Goal: Transaction & Acquisition: Book appointment/travel/reservation

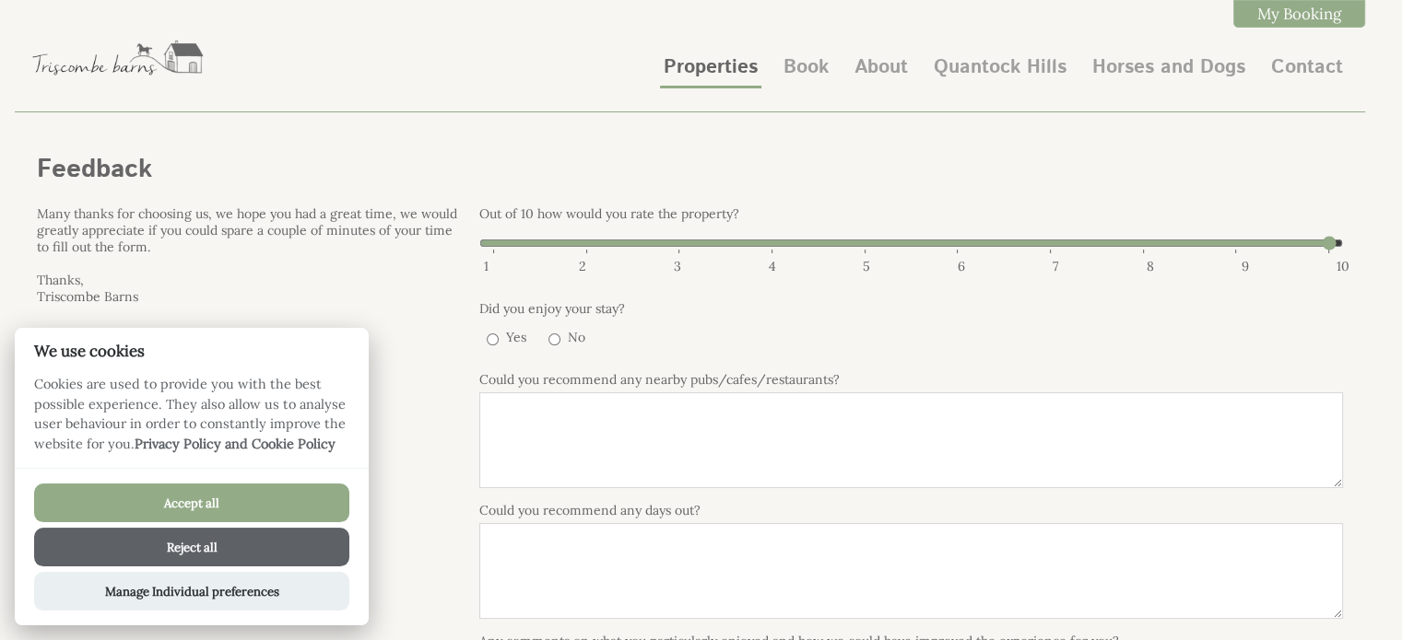
click at [727, 65] on link "Properties" at bounding box center [711, 67] width 94 height 28
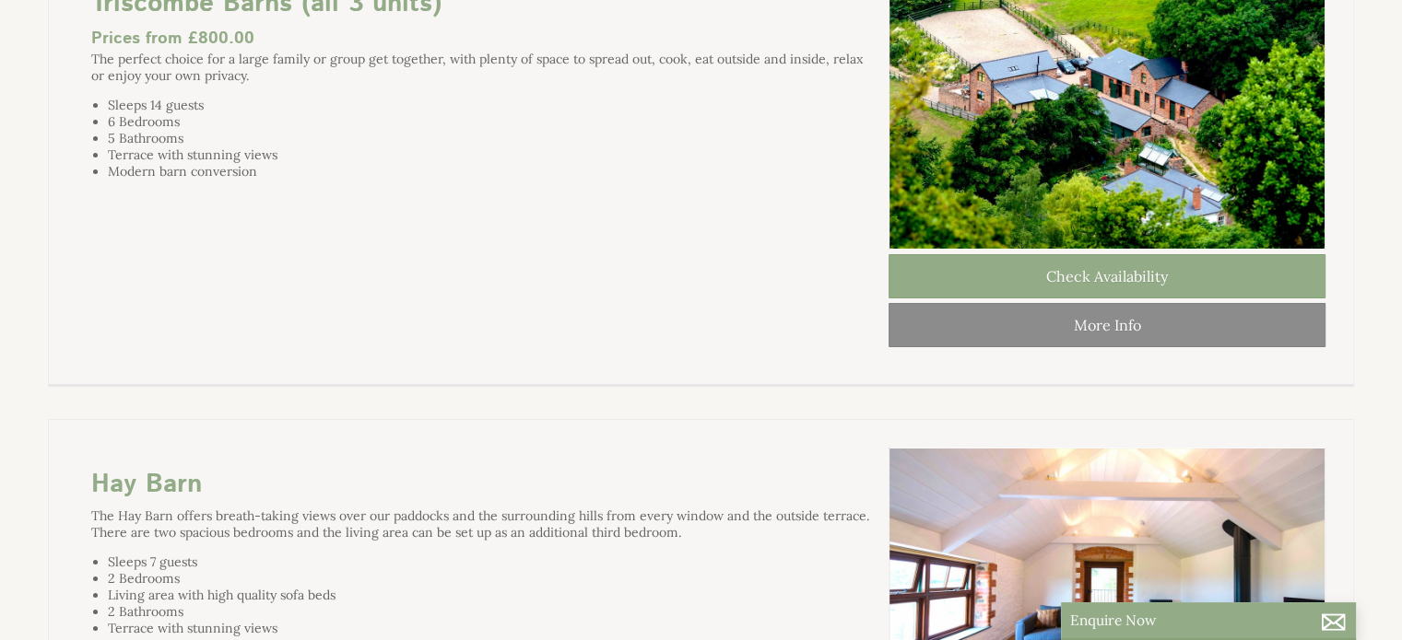
scroll to position [276, 0]
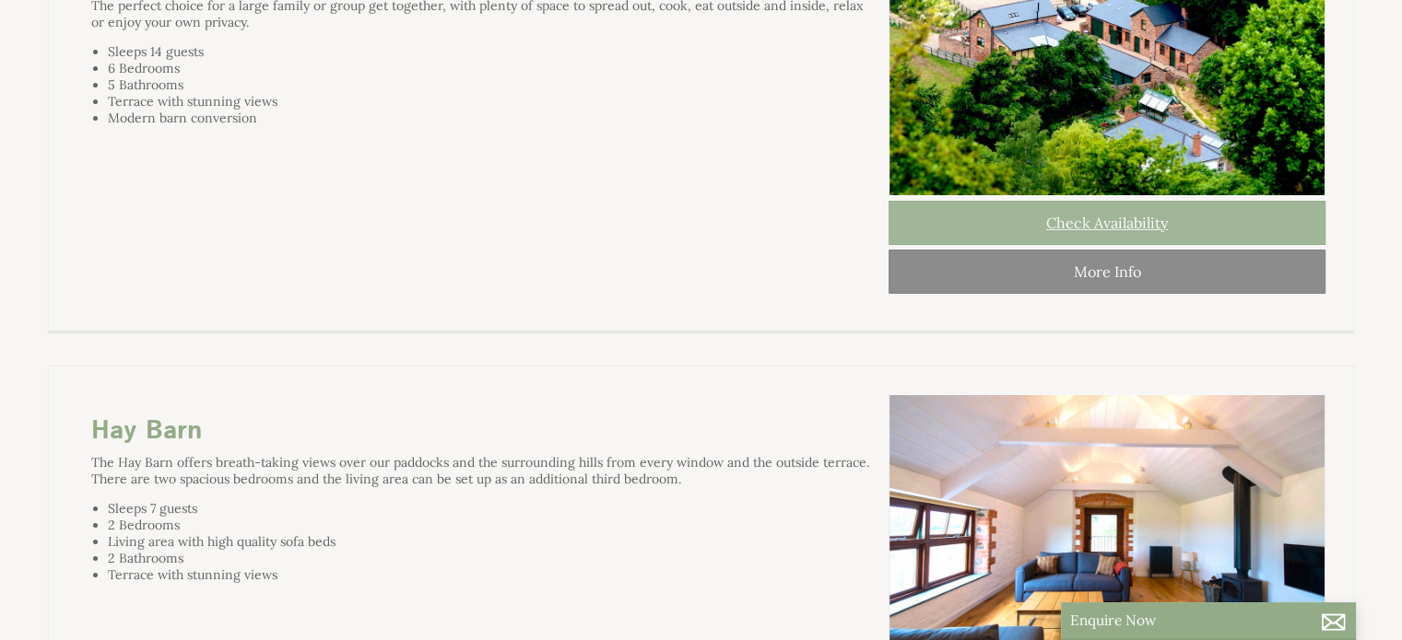
click at [971, 242] on link "Check Availability" at bounding box center [1106, 223] width 437 height 44
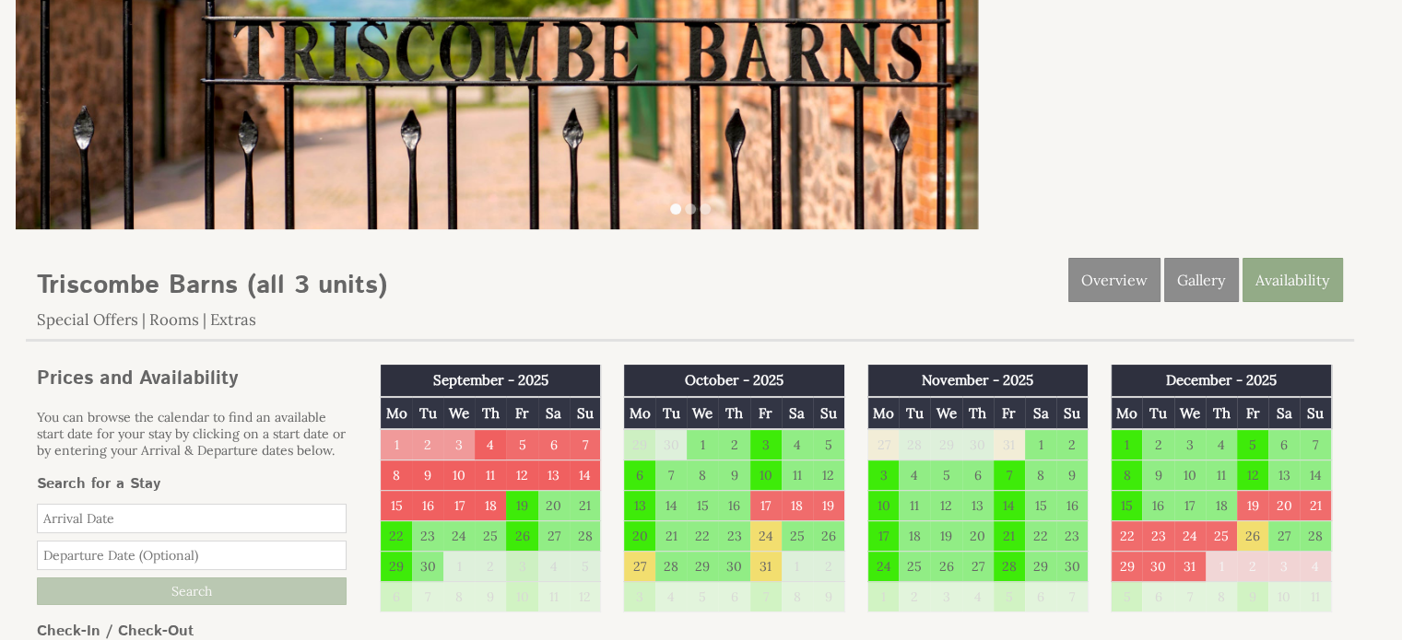
scroll to position [276, 0]
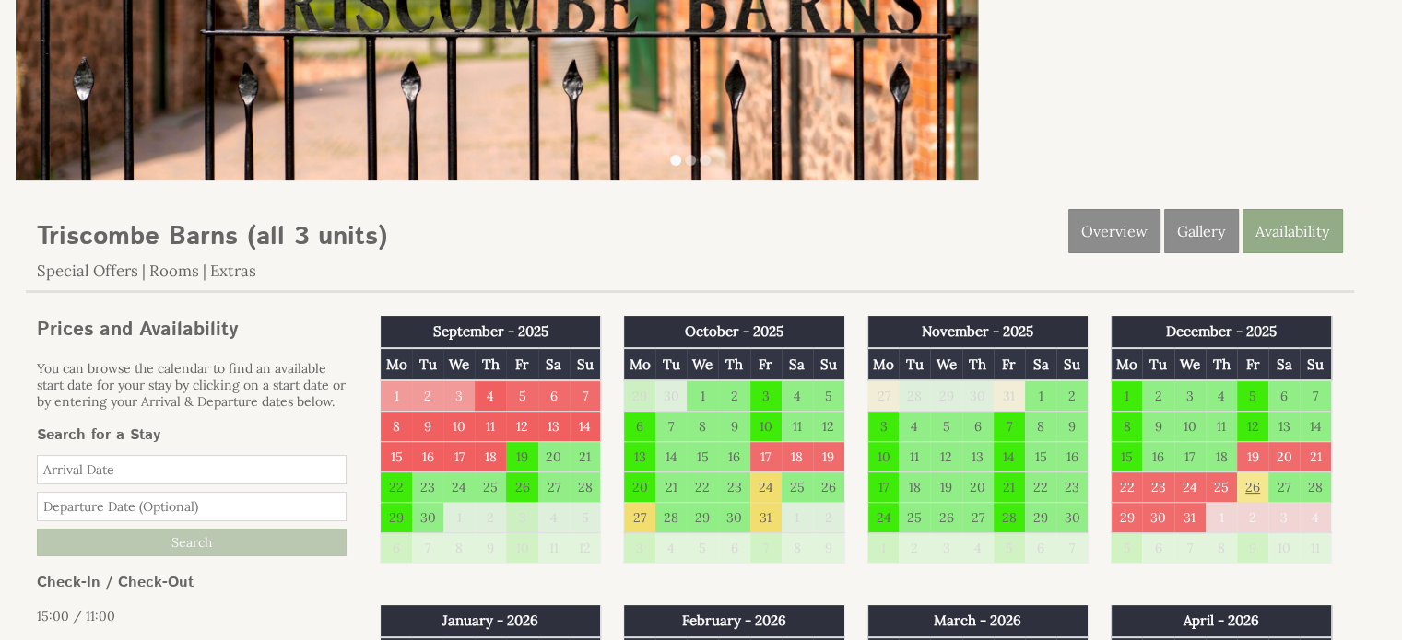
click at [1250, 487] on td "26" at bounding box center [1252, 488] width 31 height 30
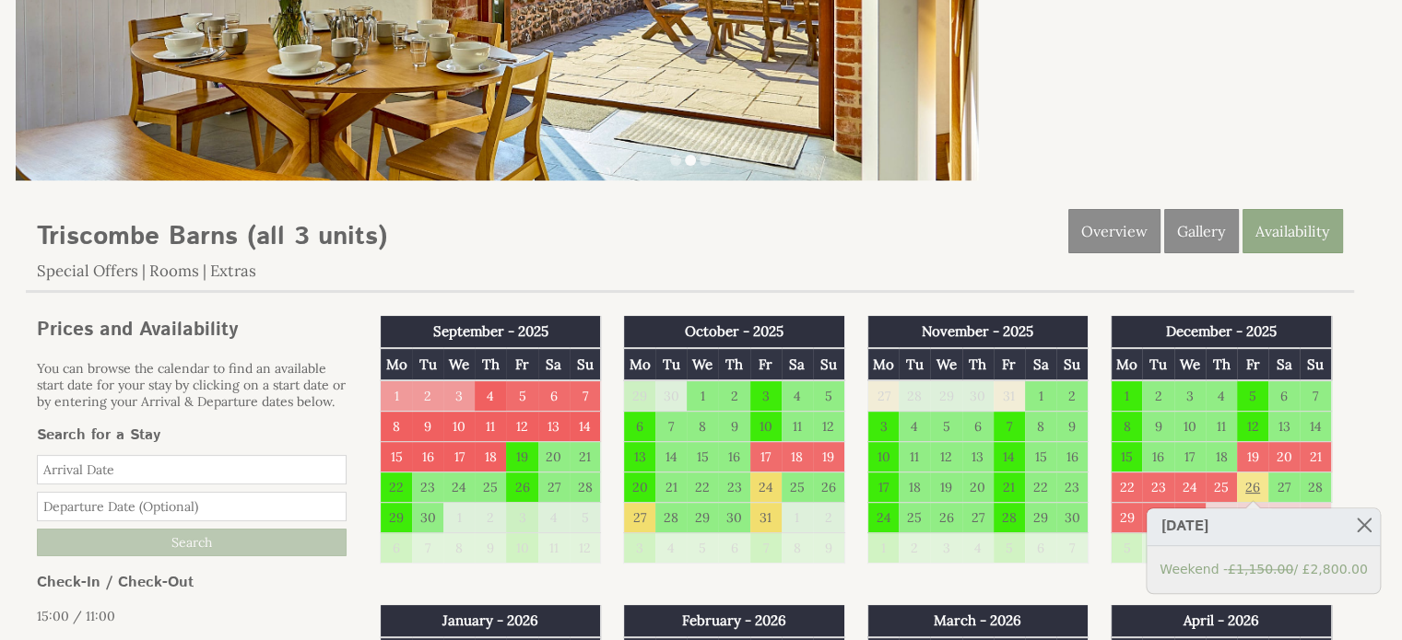
click at [1260, 486] on td "26" at bounding box center [1252, 488] width 31 height 30
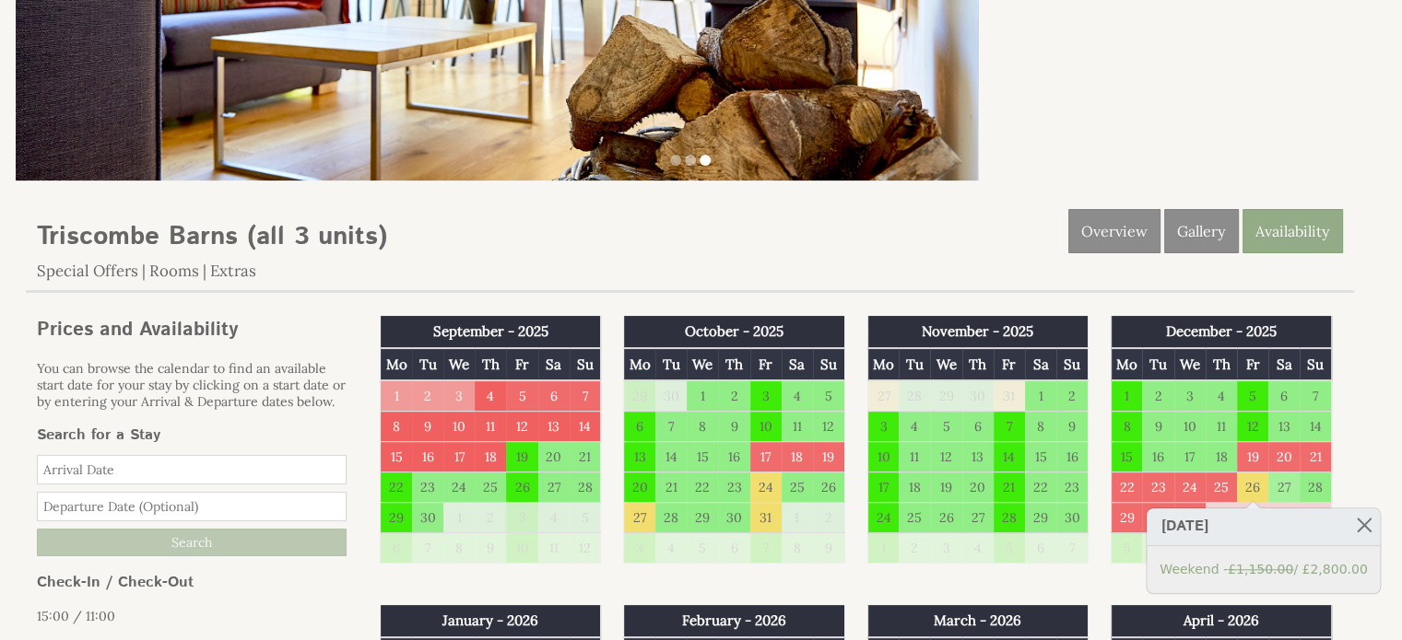
click at [1285, 488] on td "27" at bounding box center [1283, 488] width 31 height 30
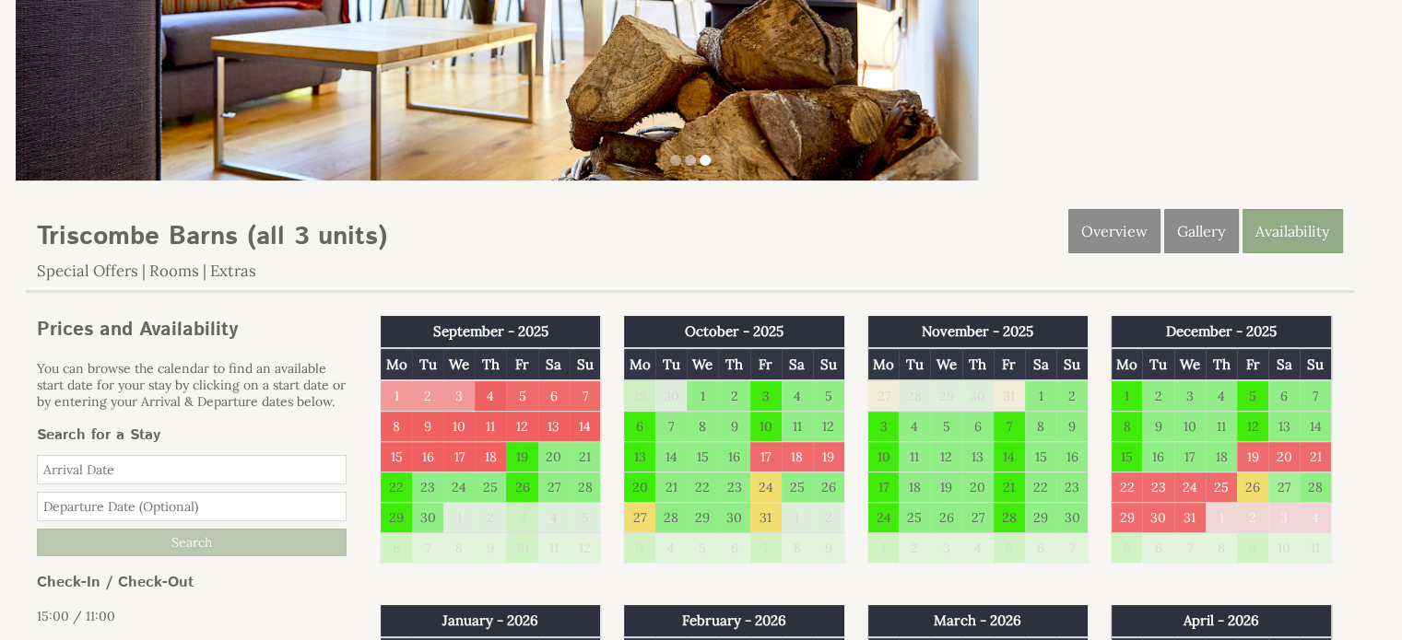
click at [1283, 486] on td "27" at bounding box center [1283, 488] width 31 height 30
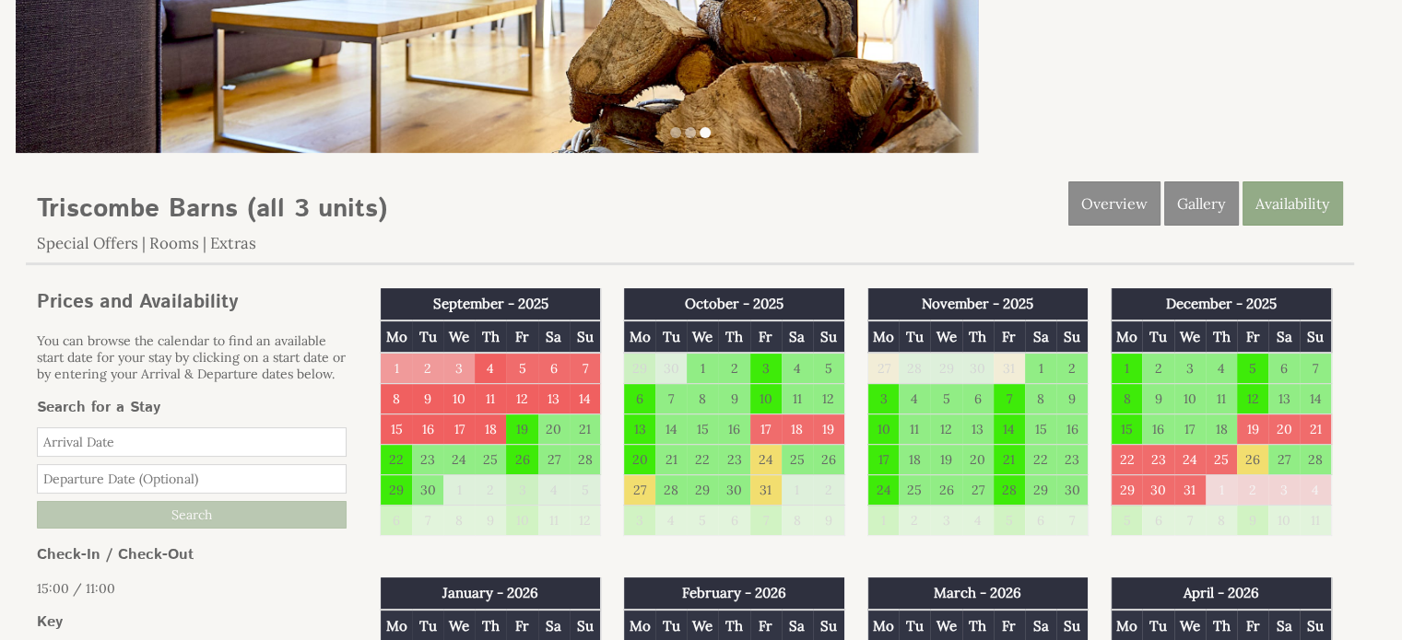
scroll to position [461, 0]
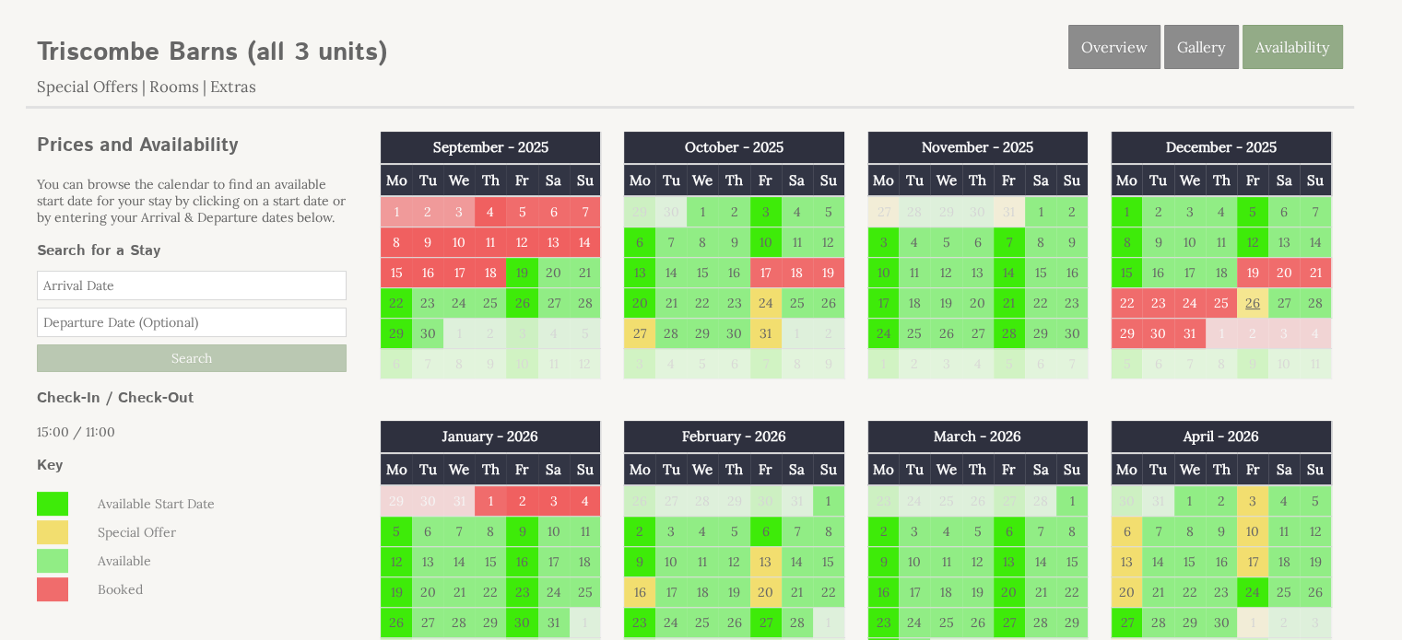
click at [1251, 302] on td "26" at bounding box center [1252, 303] width 31 height 30
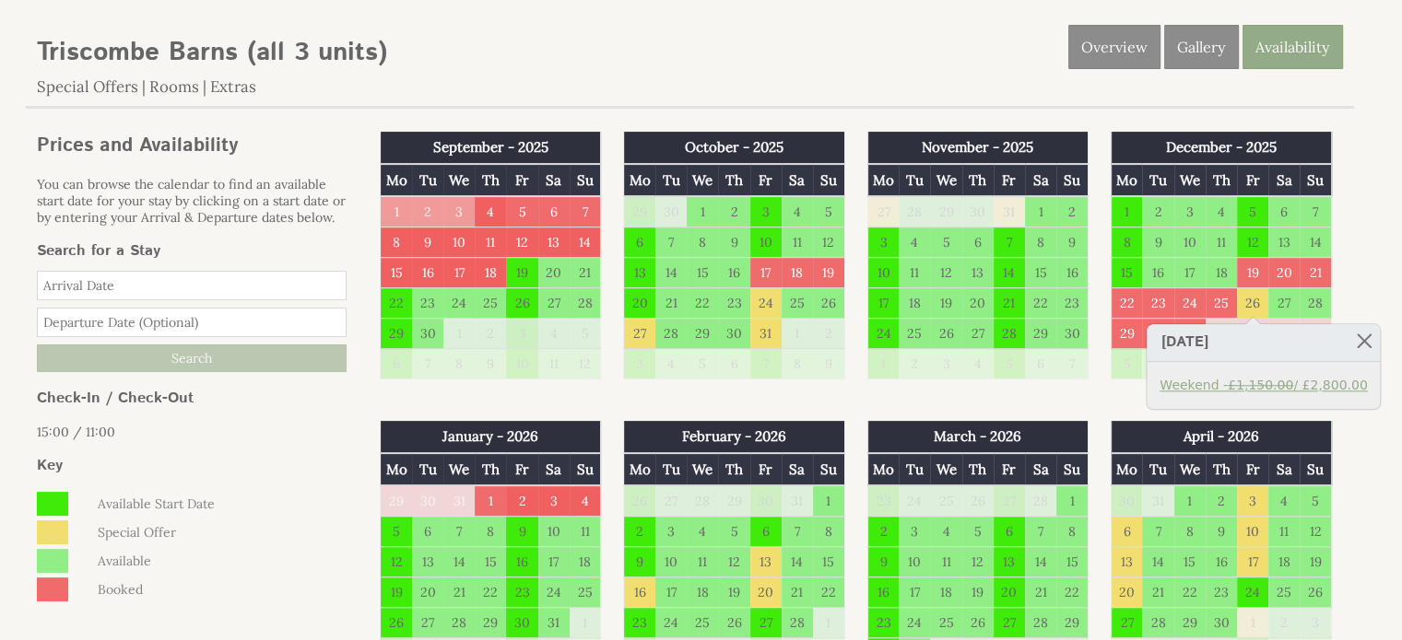
click at [1198, 391] on link "Weekend - £1,150.00 / £2,800.00" at bounding box center [1262, 385] width 207 height 19
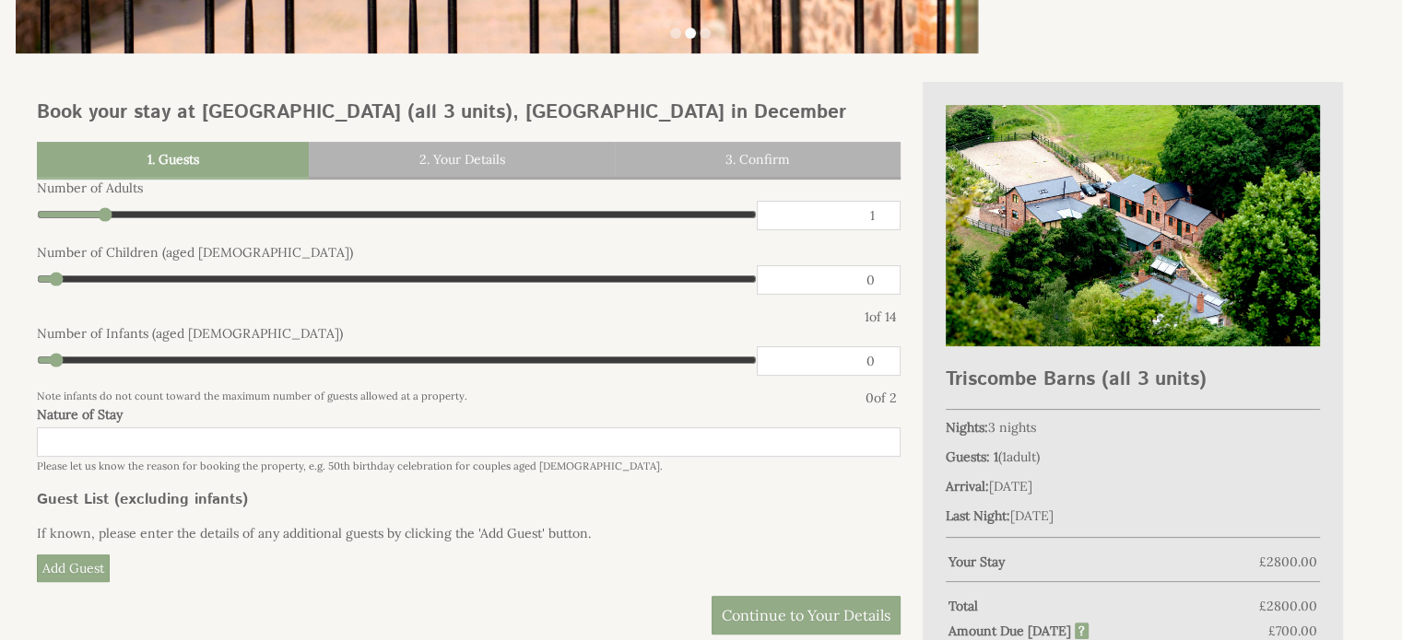
scroll to position [461, 0]
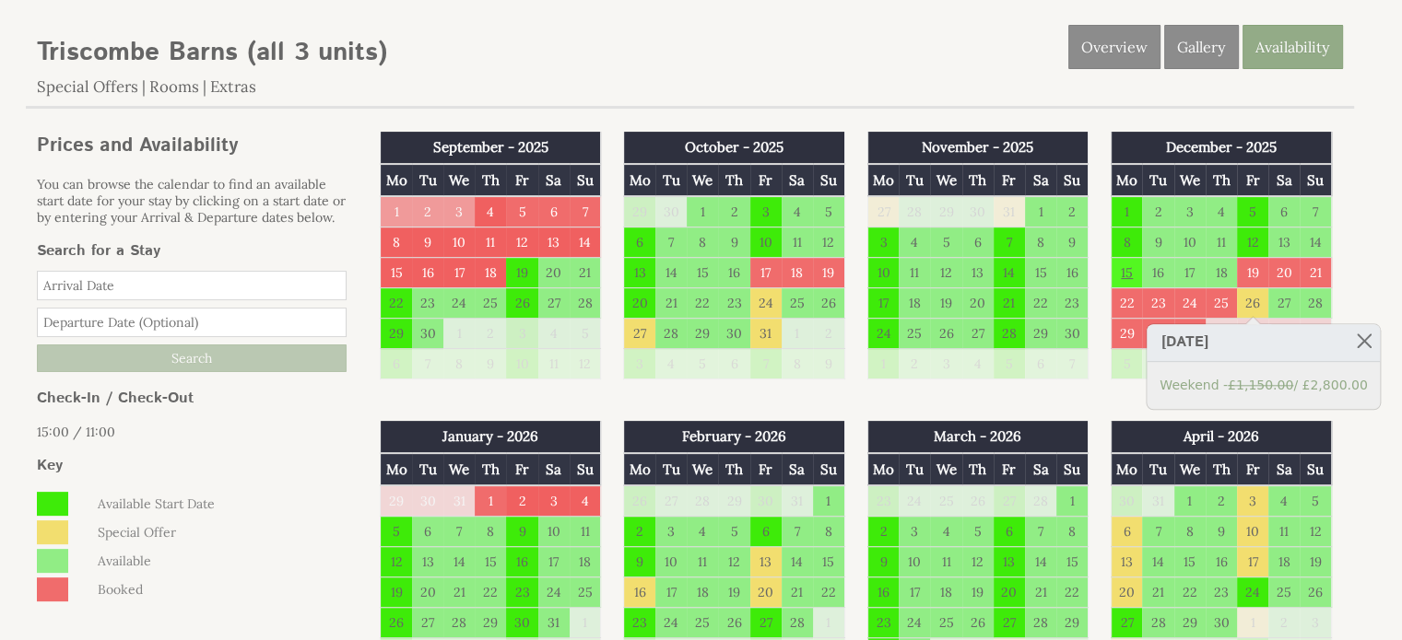
click at [1124, 272] on td "15" at bounding box center [1125, 273] width 31 height 30
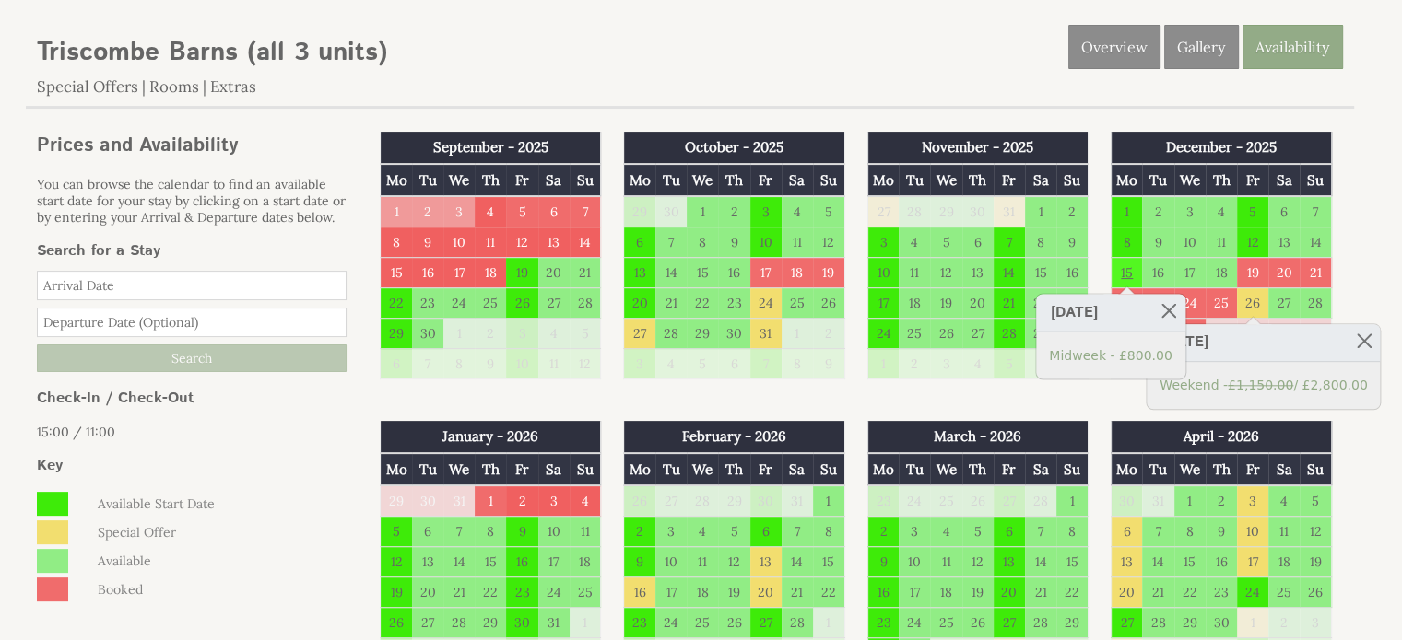
click at [1124, 272] on td "15" at bounding box center [1125, 273] width 31 height 30
click at [1128, 355] on link "Midweek - £800.00" at bounding box center [1110, 355] width 123 height 19
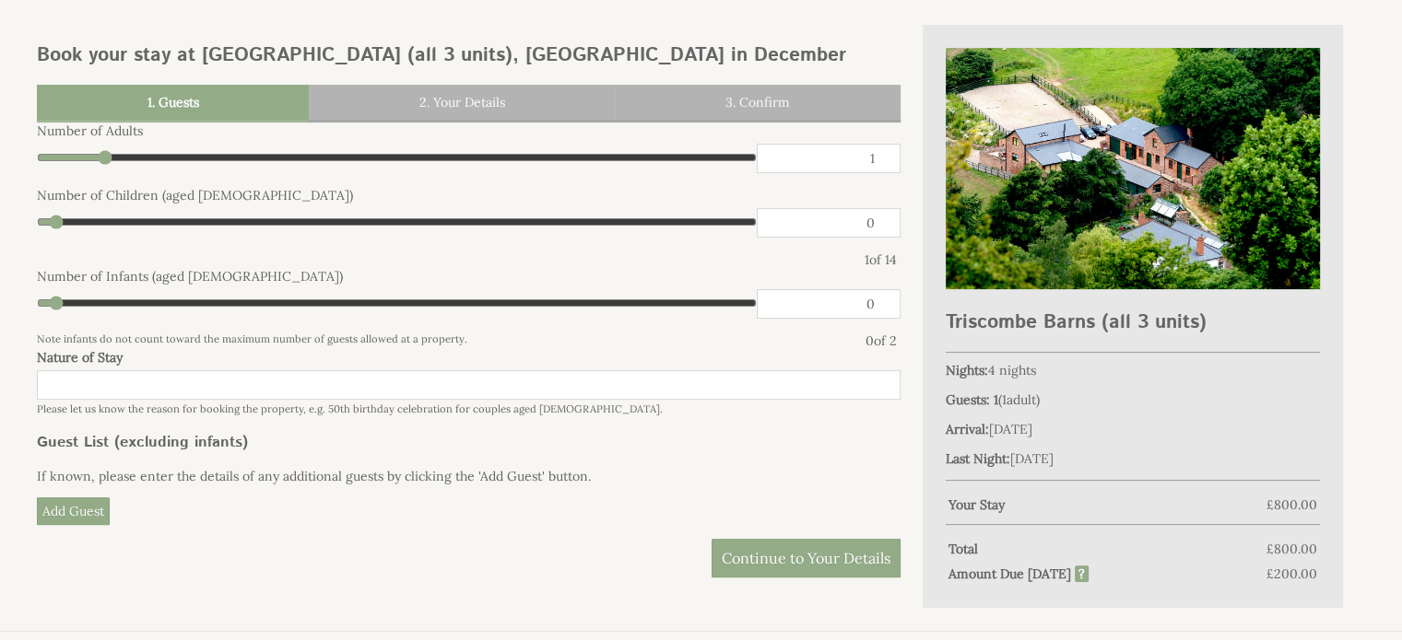
scroll to position [276, 0]
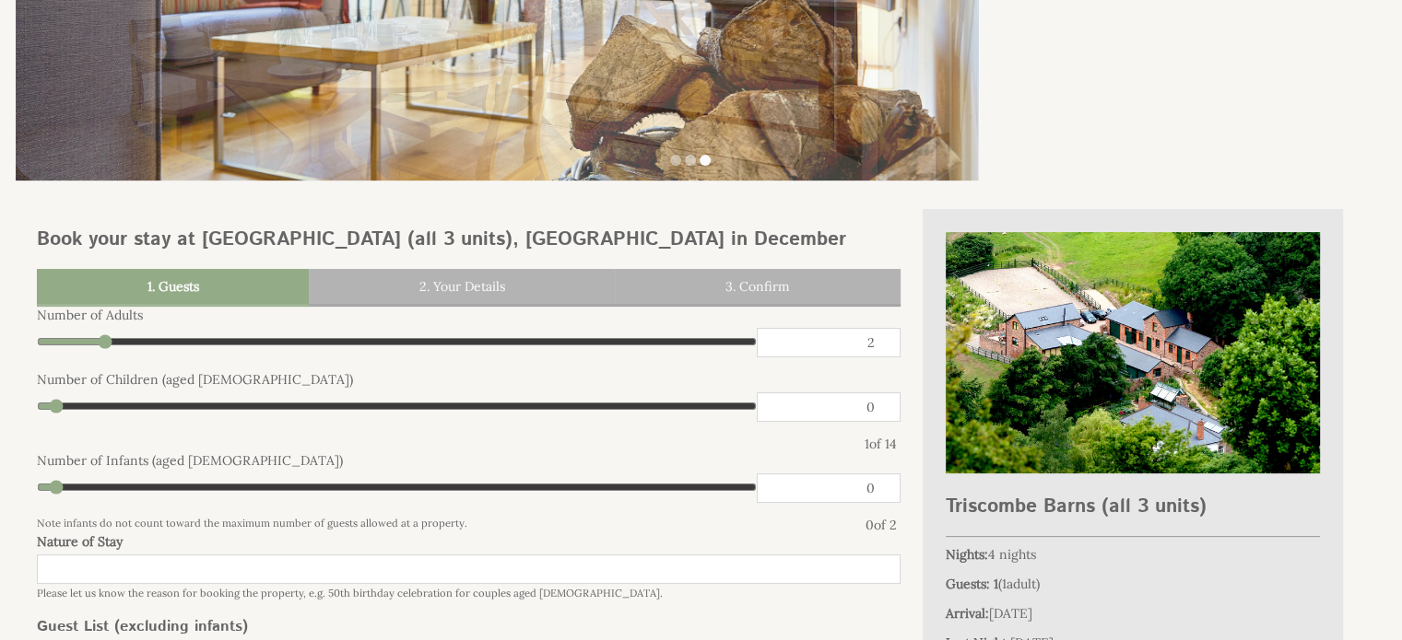
type input "2"
click at [882, 335] on input "2" at bounding box center [829, 342] width 144 height 29
type input "2"
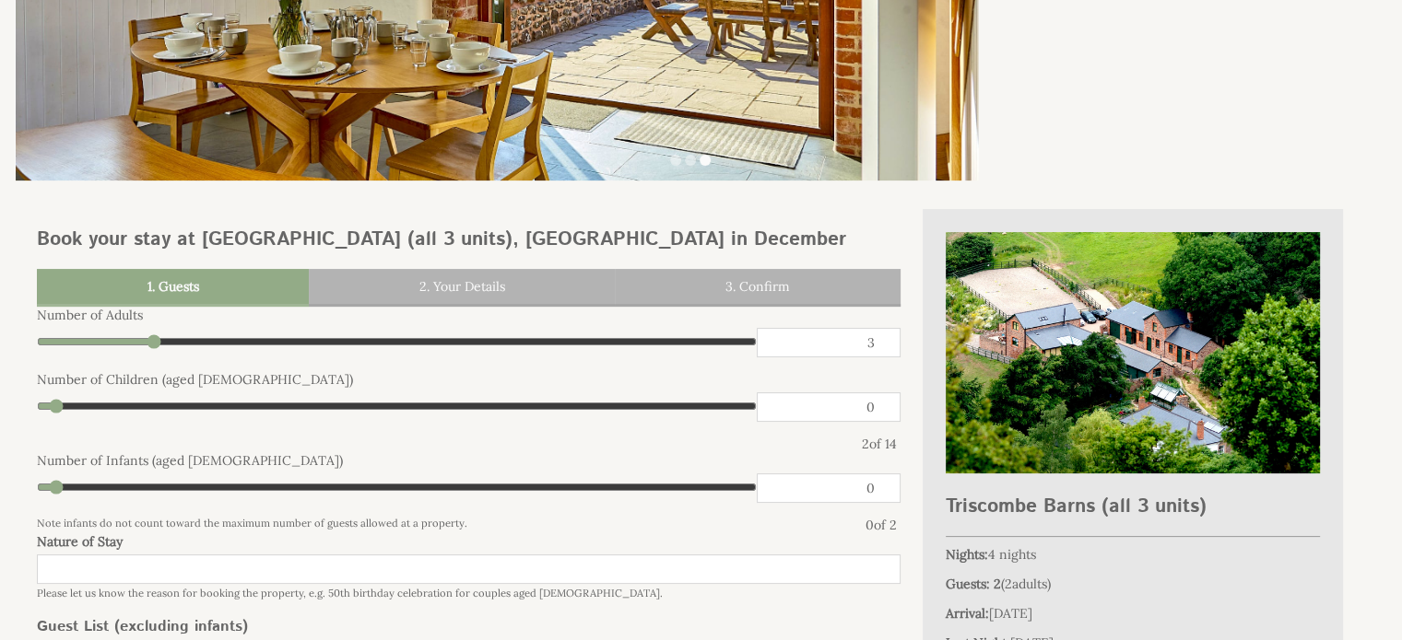
type input "3"
click at [882, 335] on input "3" at bounding box center [829, 342] width 144 height 29
type input "3"
type input "4"
click at [882, 335] on input "4" at bounding box center [829, 342] width 144 height 29
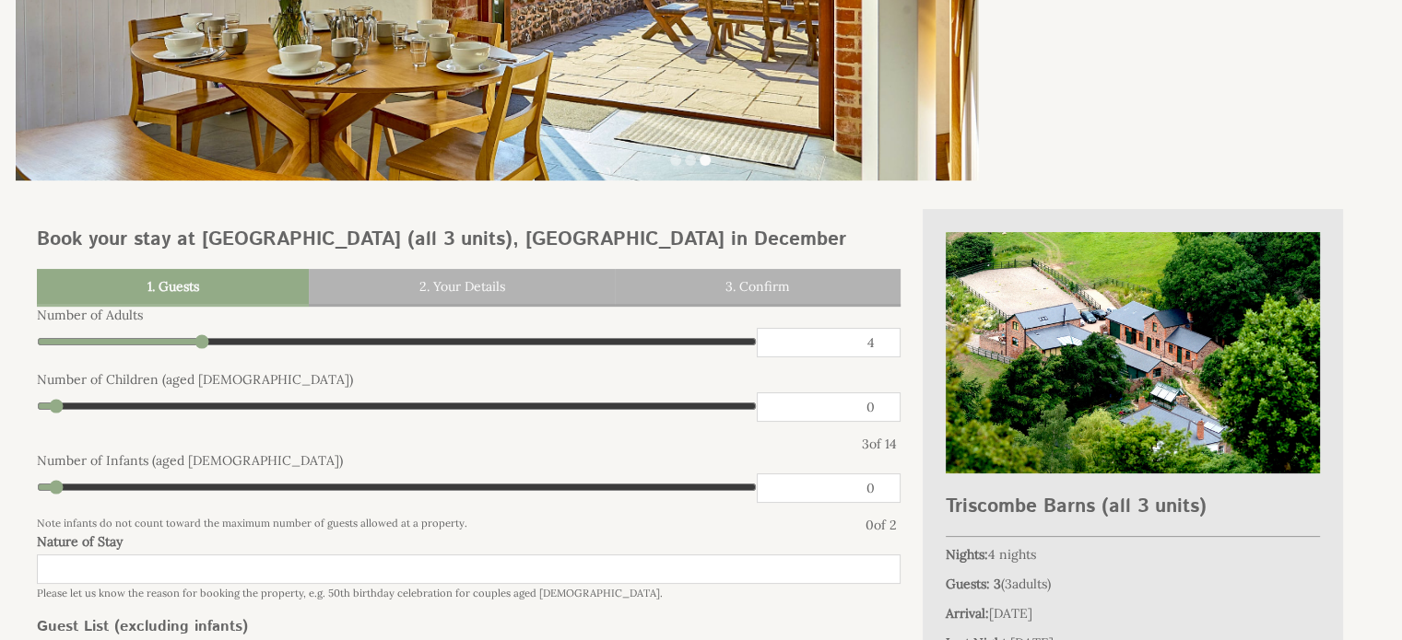
type input "4"
type input "5"
click at [882, 335] on input "5" at bounding box center [829, 342] width 144 height 29
type input "5"
type input "6"
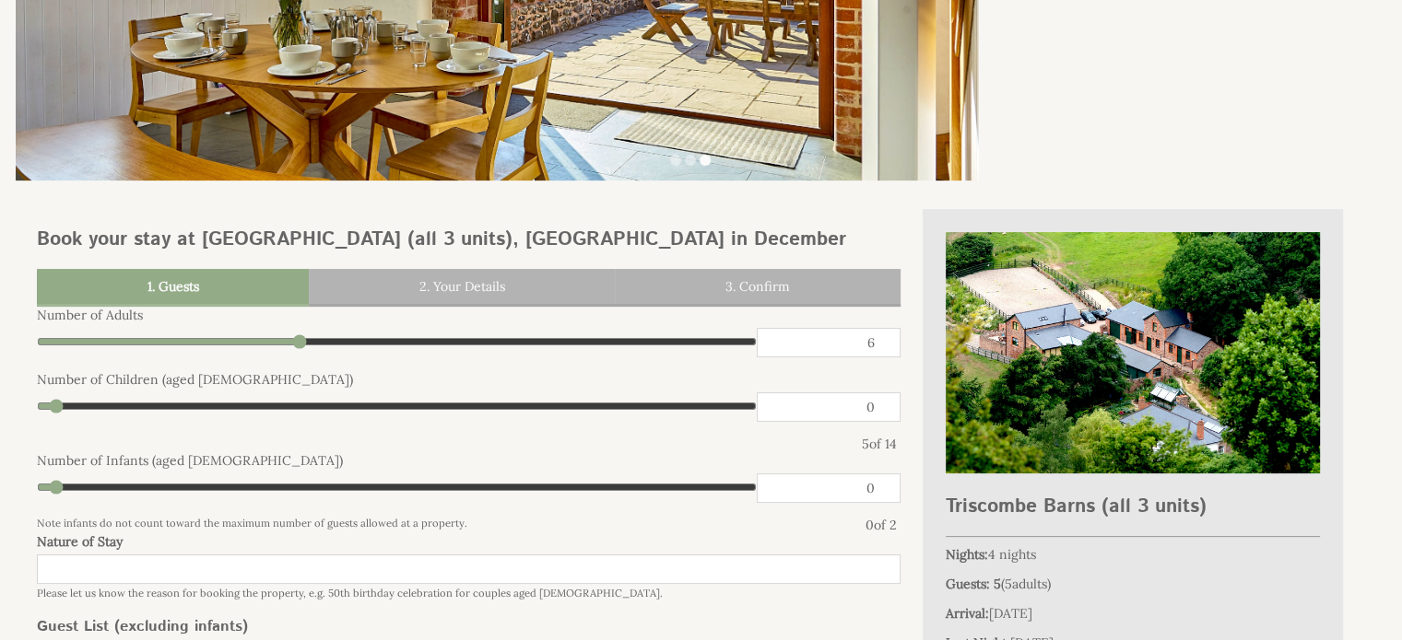
click at [882, 335] on input "6" at bounding box center [829, 342] width 144 height 29
type input "6"
type input "7"
click at [882, 335] on input "7" at bounding box center [829, 342] width 144 height 29
type input "7"
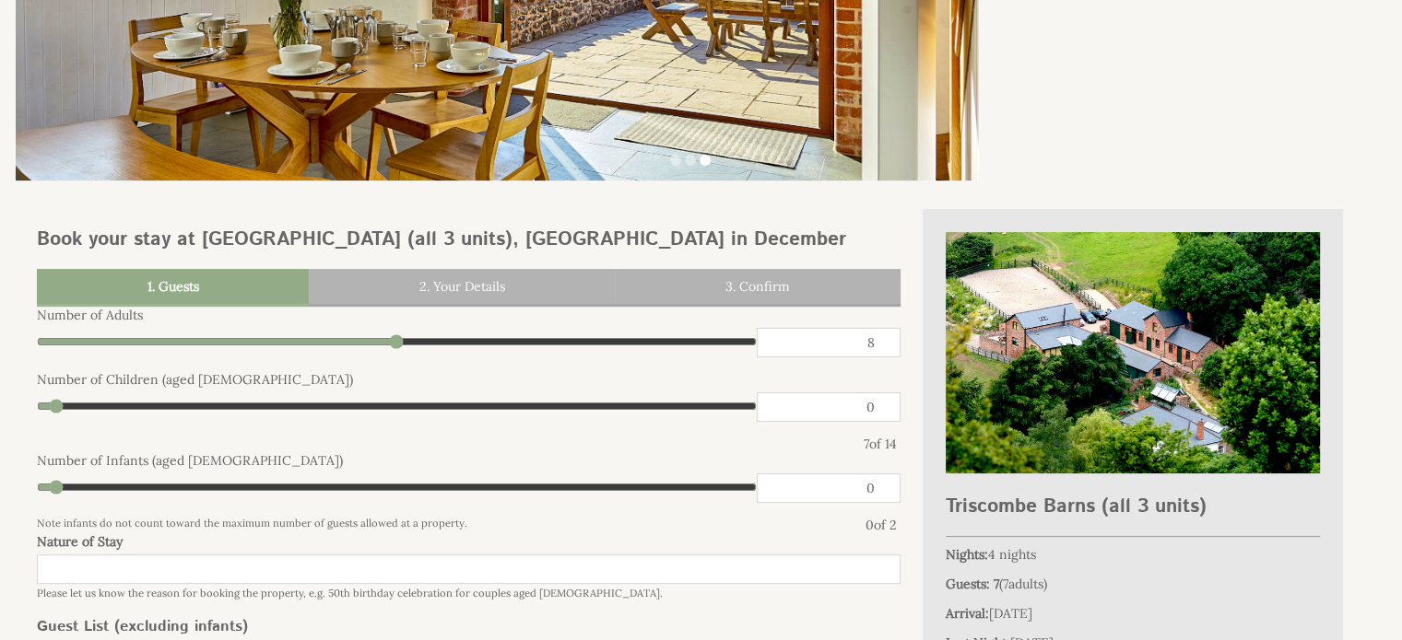
type input "8"
click at [882, 335] on input "8" at bounding box center [829, 342] width 144 height 29
type input "8"
type input "9"
click at [882, 335] on input "9" at bounding box center [829, 342] width 144 height 29
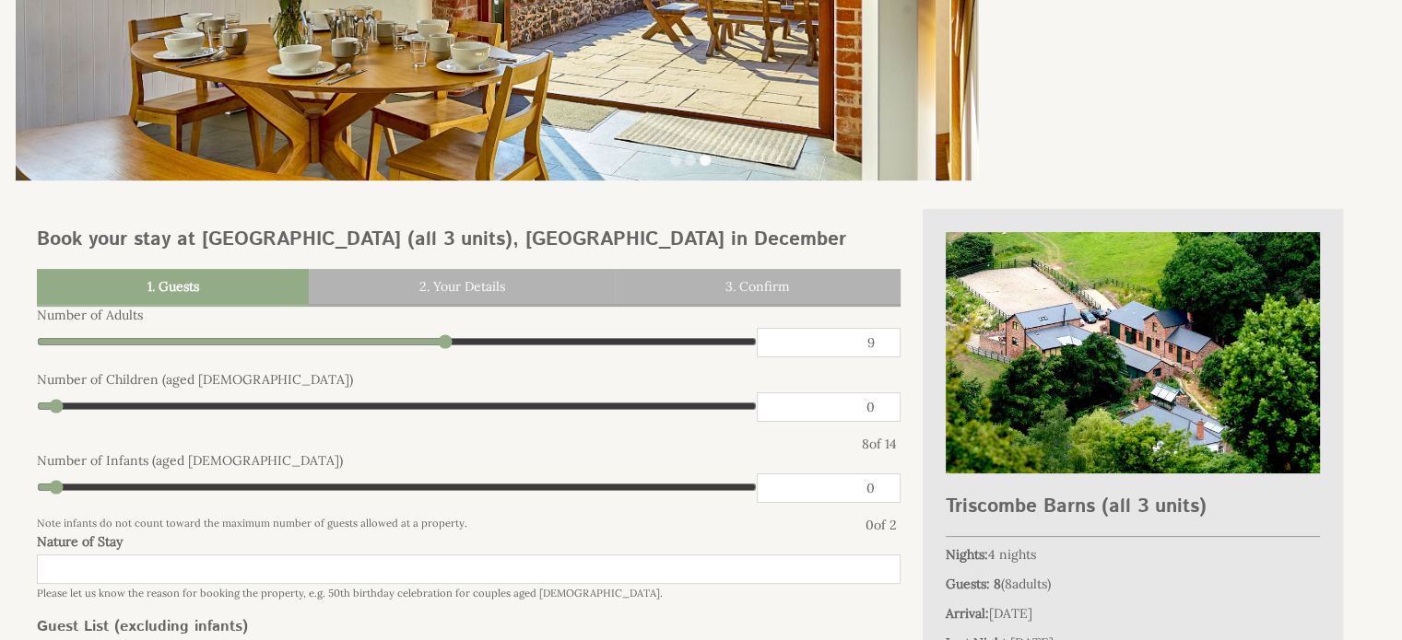
type input "9"
type input "10"
click at [882, 335] on input "10" at bounding box center [829, 342] width 144 height 29
type input "10"
type input "11"
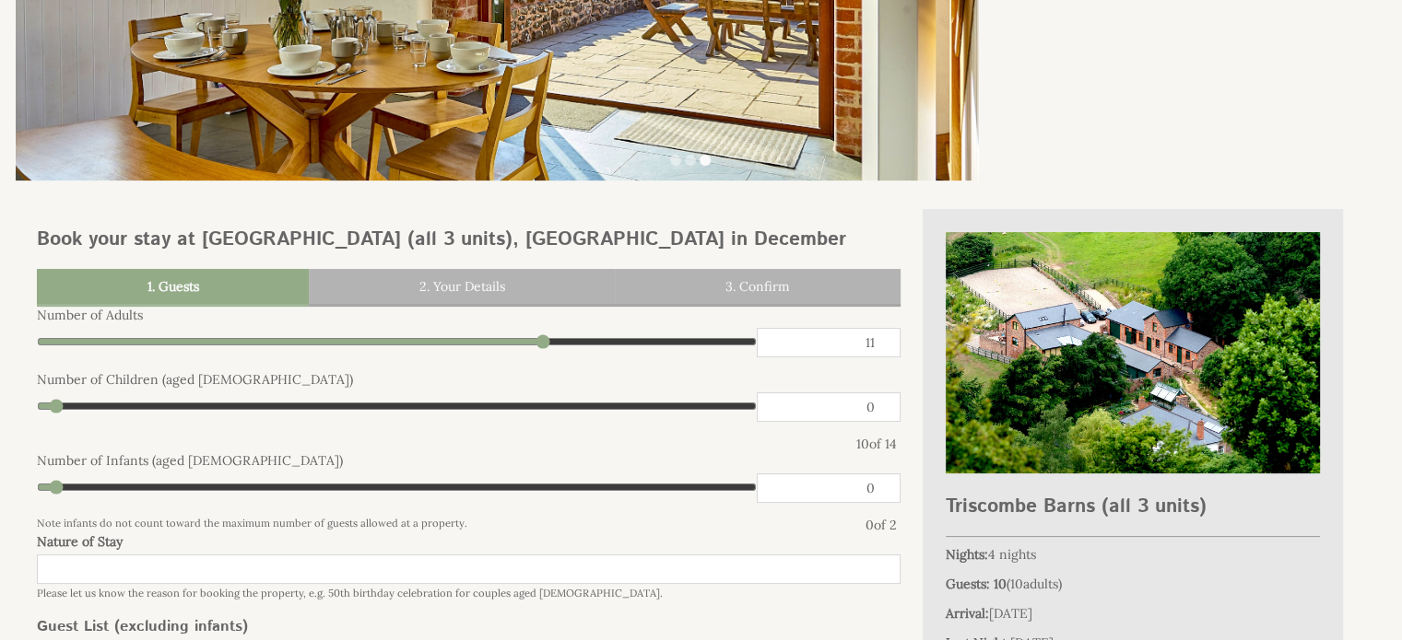
click at [882, 335] on input "11" at bounding box center [829, 342] width 144 height 29
type input "11"
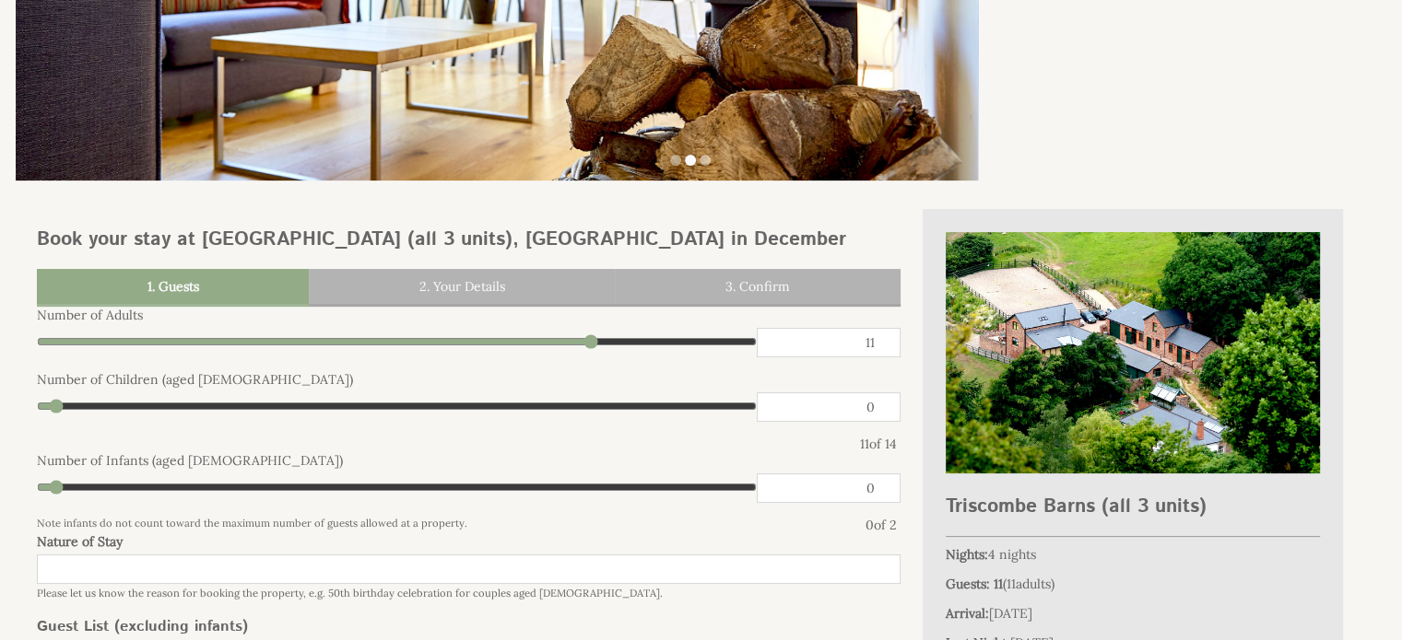
click at [826, 402] on input "0" at bounding box center [829, 407] width 144 height 29
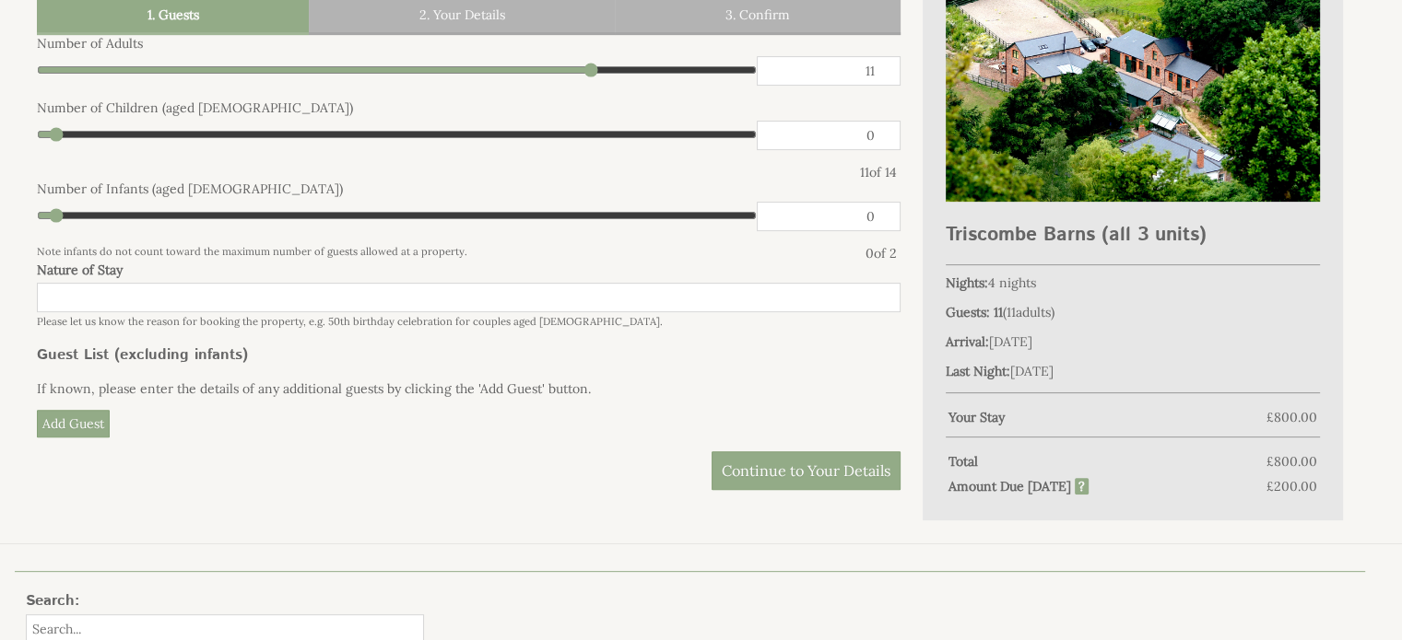
scroll to position [553, 0]
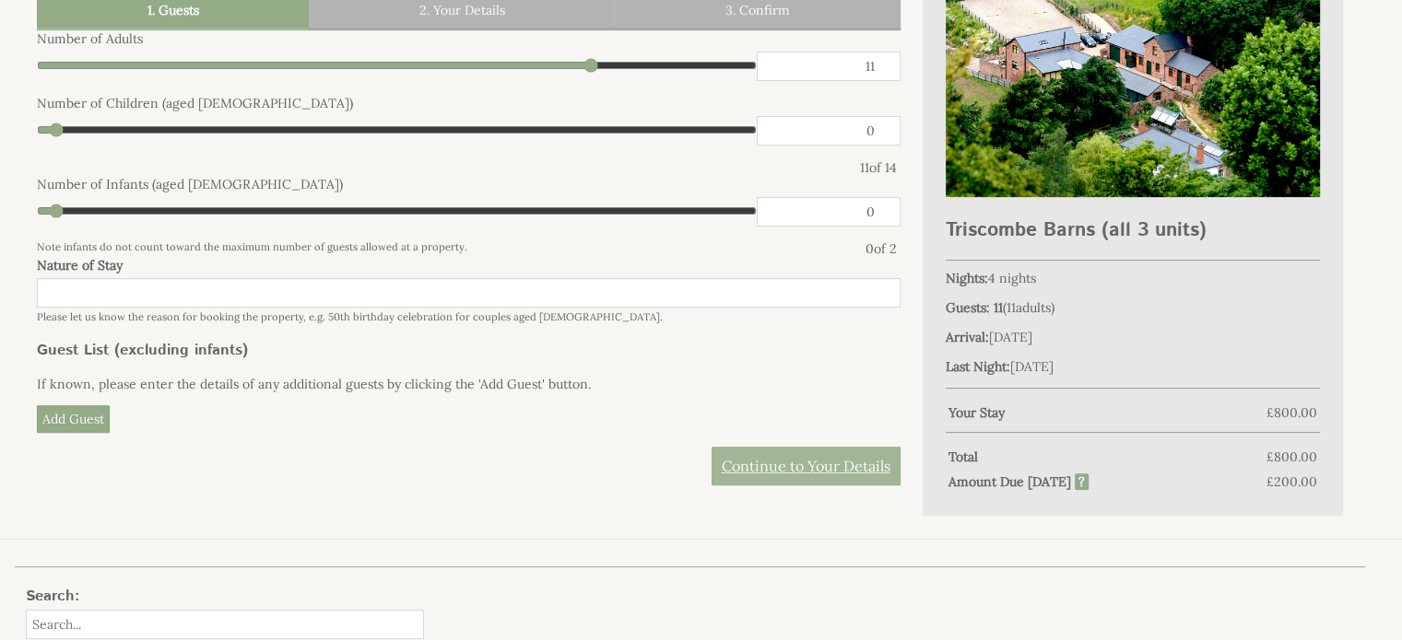
click at [796, 464] on link "Continue to Your Details" at bounding box center [805, 466] width 189 height 39
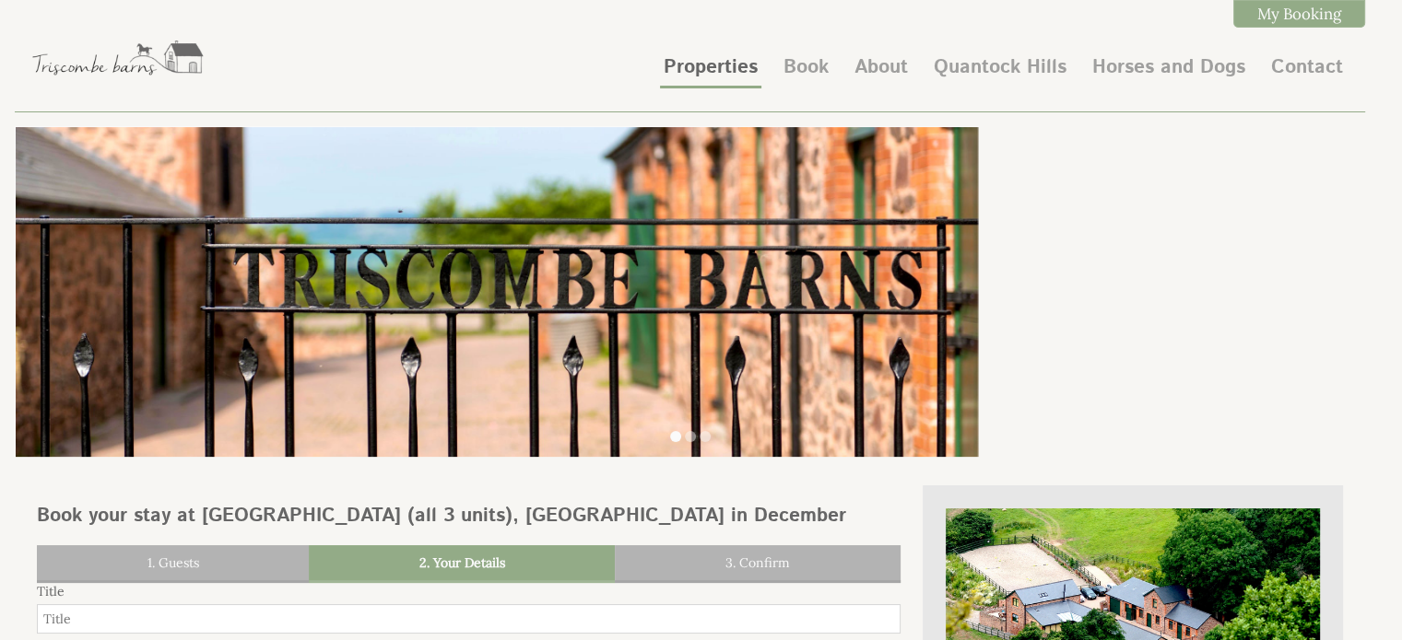
click at [711, 62] on link "Properties" at bounding box center [711, 67] width 94 height 28
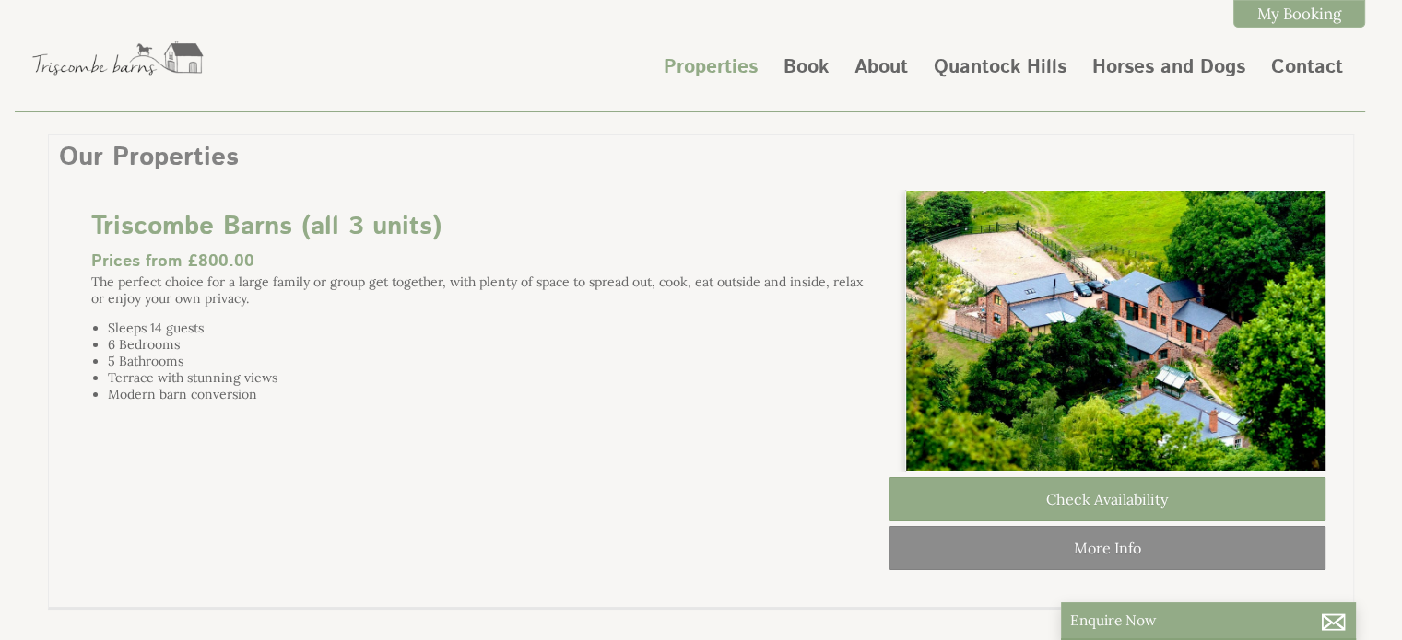
scroll to position [0, 17]
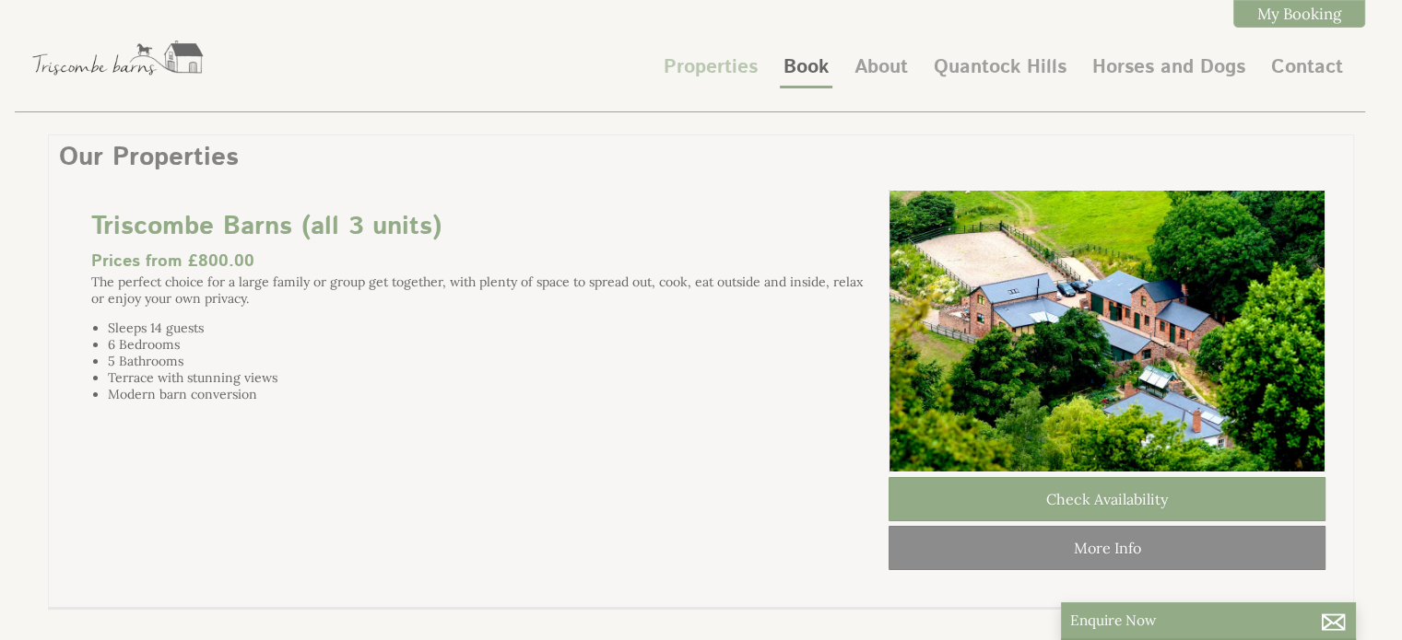
click at [806, 69] on link "Book" at bounding box center [805, 67] width 45 height 28
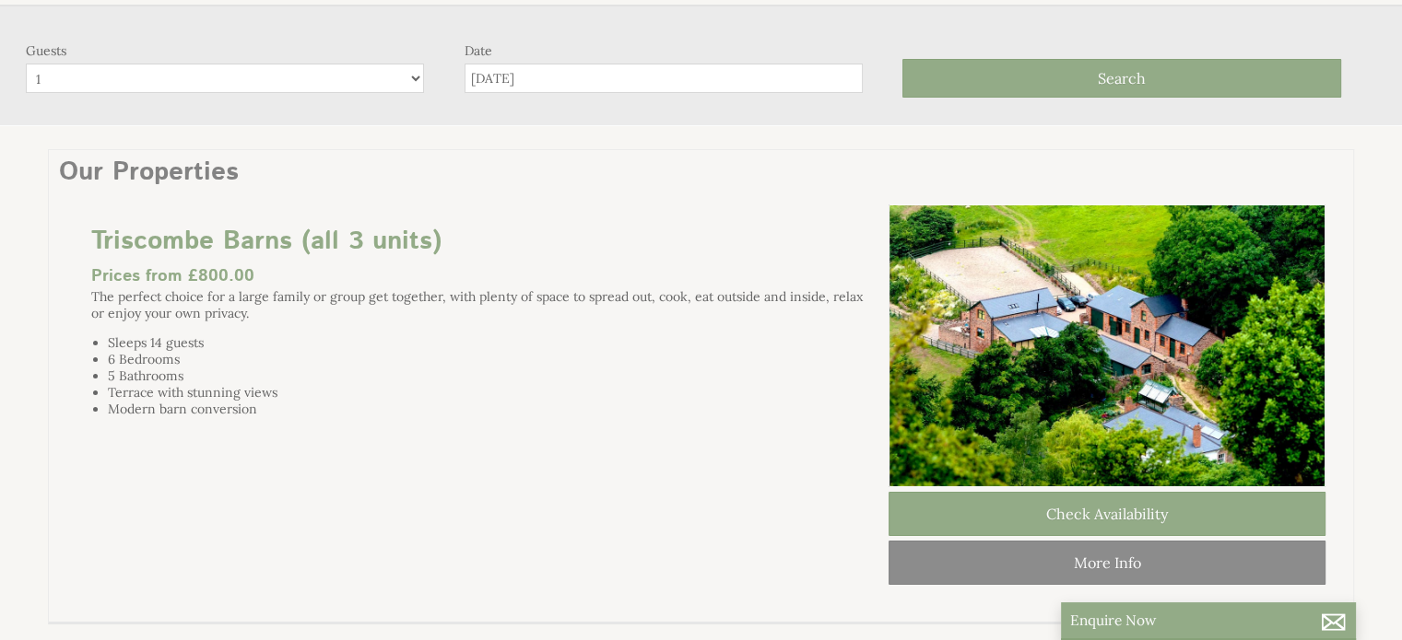
scroll to position [121, 0]
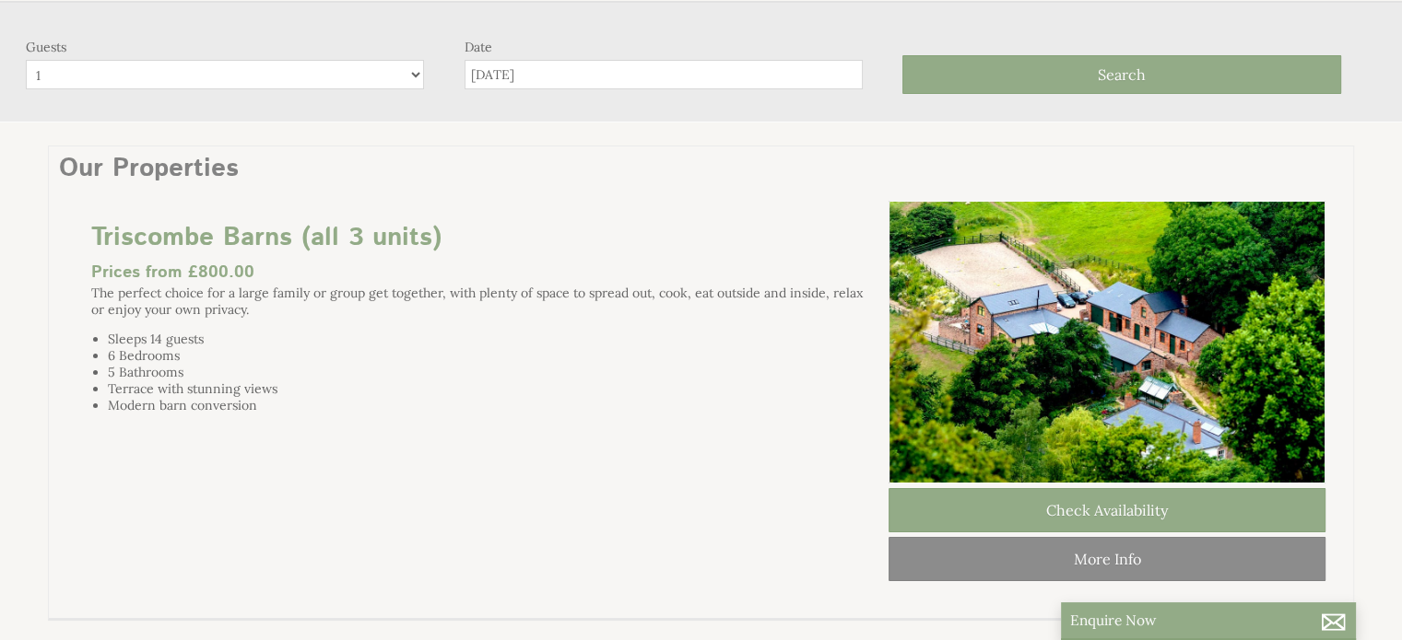
click at [409, 72] on select "1 2 3 4 5 6 7 8 9 10 11 12 13 14" at bounding box center [225, 74] width 398 height 29
click at [412, 76] on select "1 2 3 4 5 6 7 8 9 10 11 12 13 14" at bounding box center [225, 74] width 398 height 29
click at [952, 68] on button "Search" at bounding box center [1121, 74] width 439 height 39
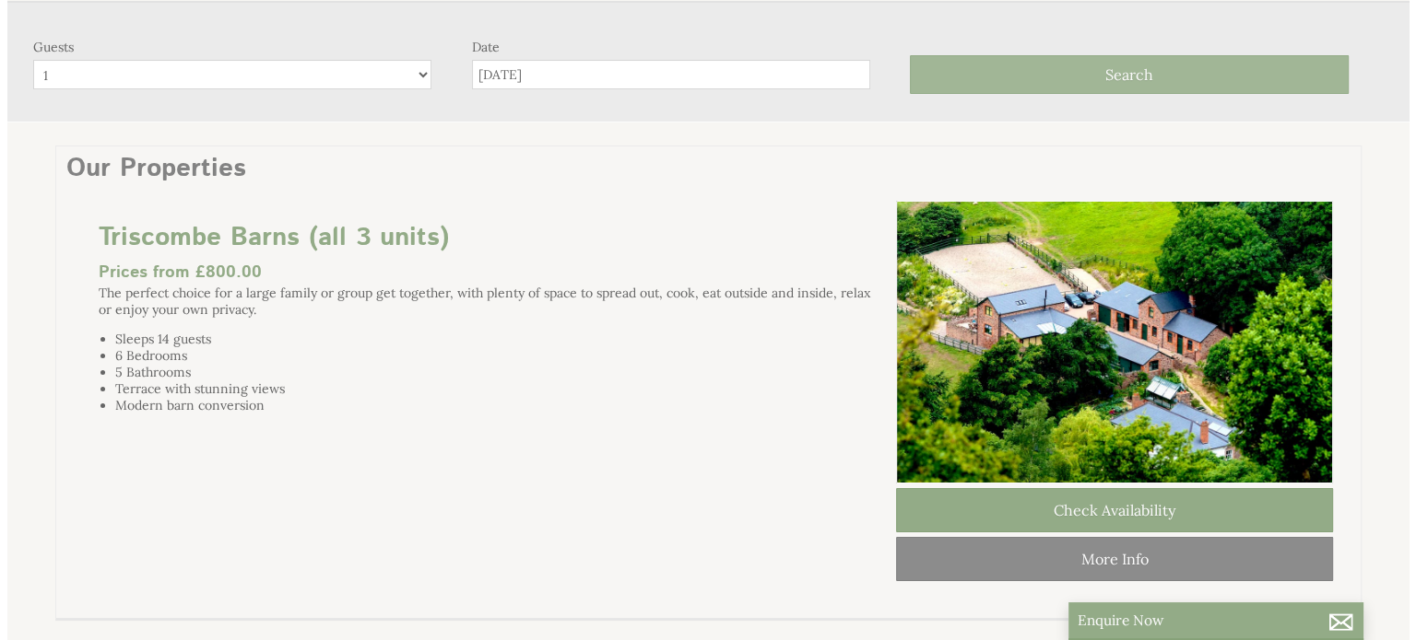
scroll to position [0, 0]
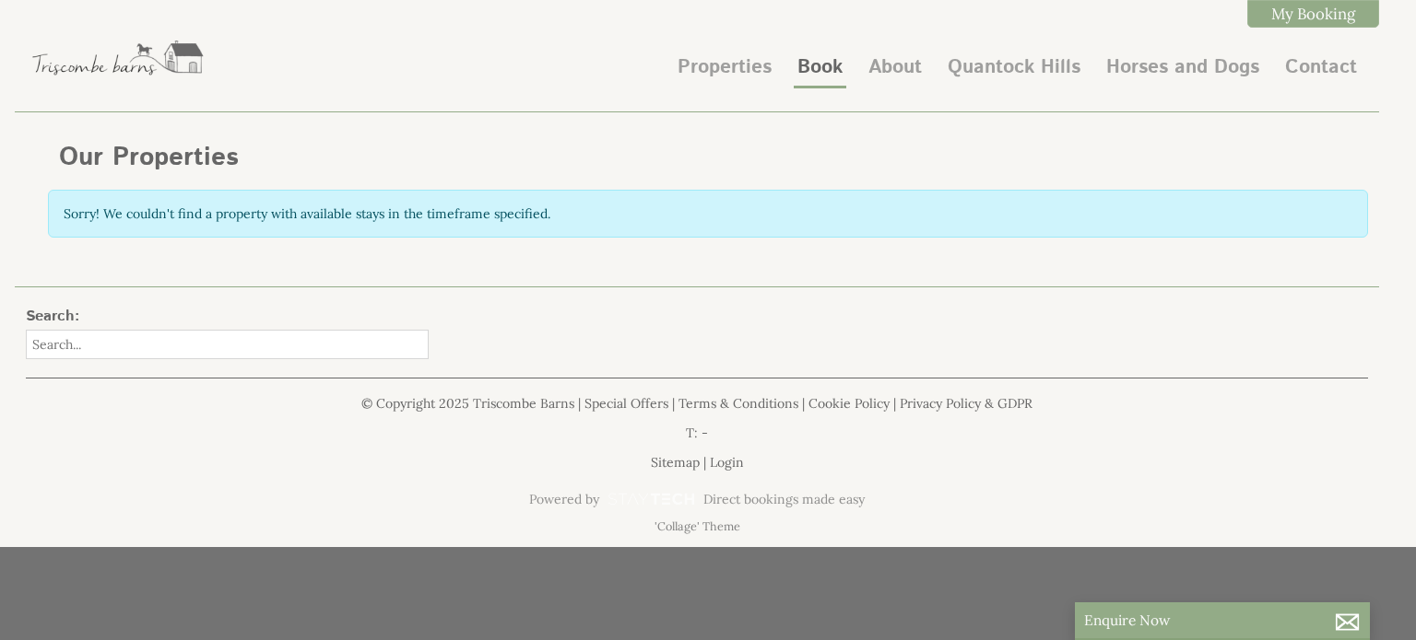
click at [812, 65] on link "Book" at bounding box center [819, 67] width 45 height 28
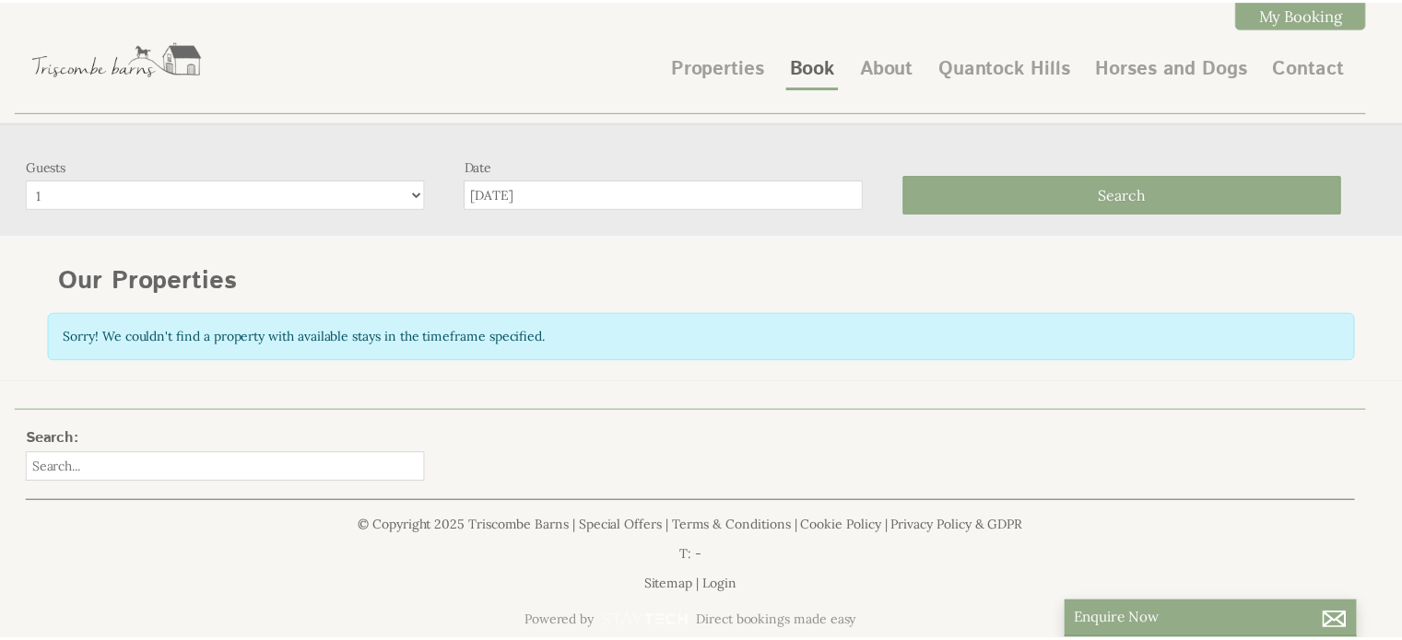
scroll to position [39, 0]
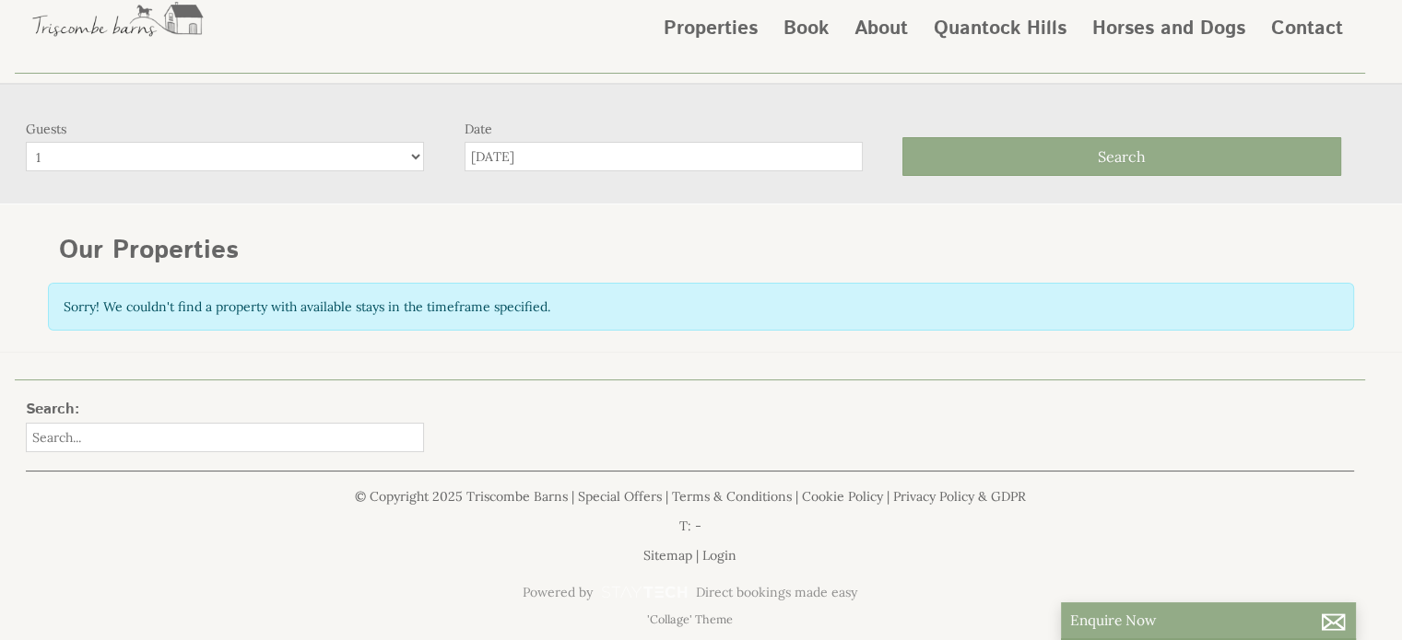
click at [601, 162] on input "[DATE]" at bounding box center [663, 156] width 398 height 29
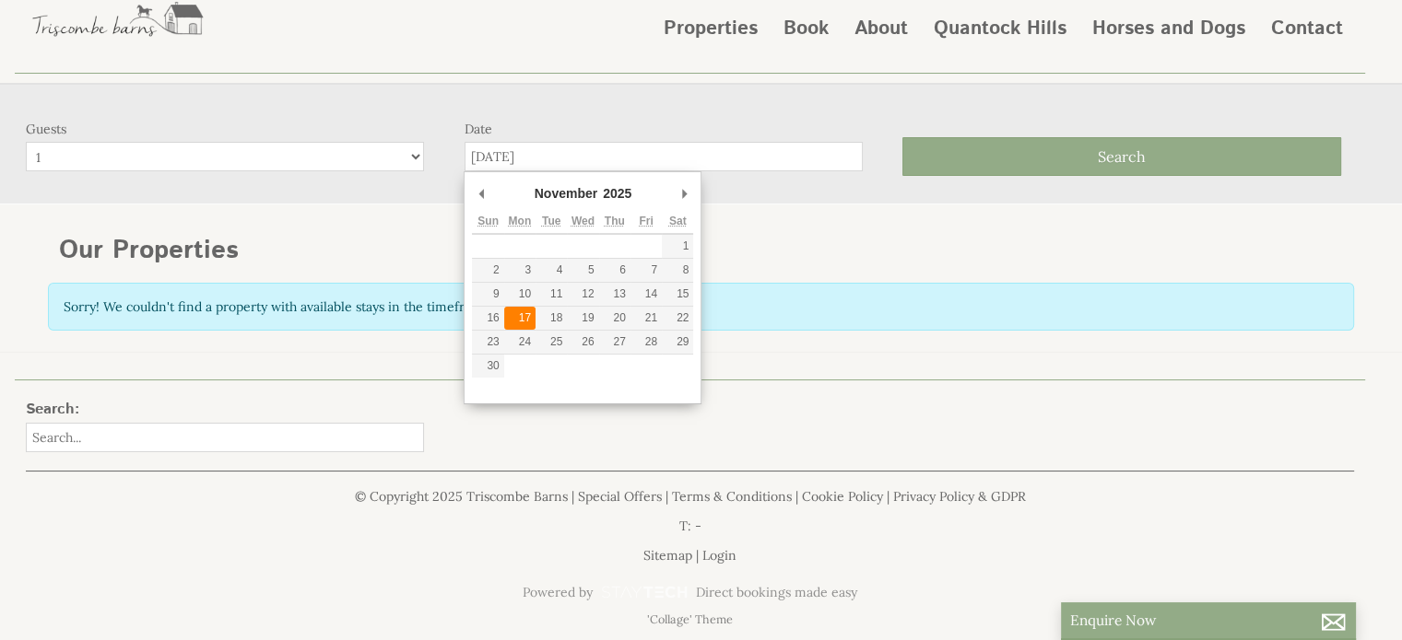
type input "[DATE]"
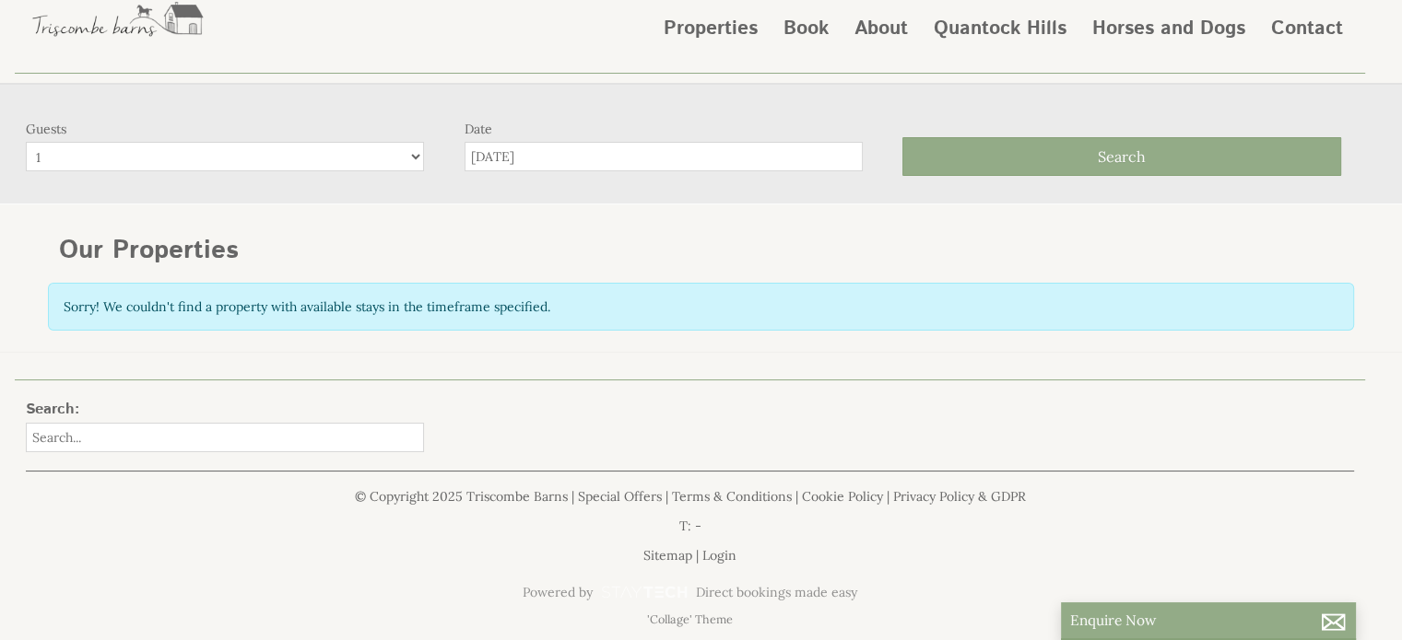
click at [411, 157] on select "1 2 3 4 5 6 7 8 9 10 11 12 13 14" at bounding box center [225, 156] width 398 height 29
select select "6"
click at [26, 142] on select "1 2 3 4 5 6 7 8 9 10 11 12 13 14" at bounding box center [225, 156] width 398 height 29
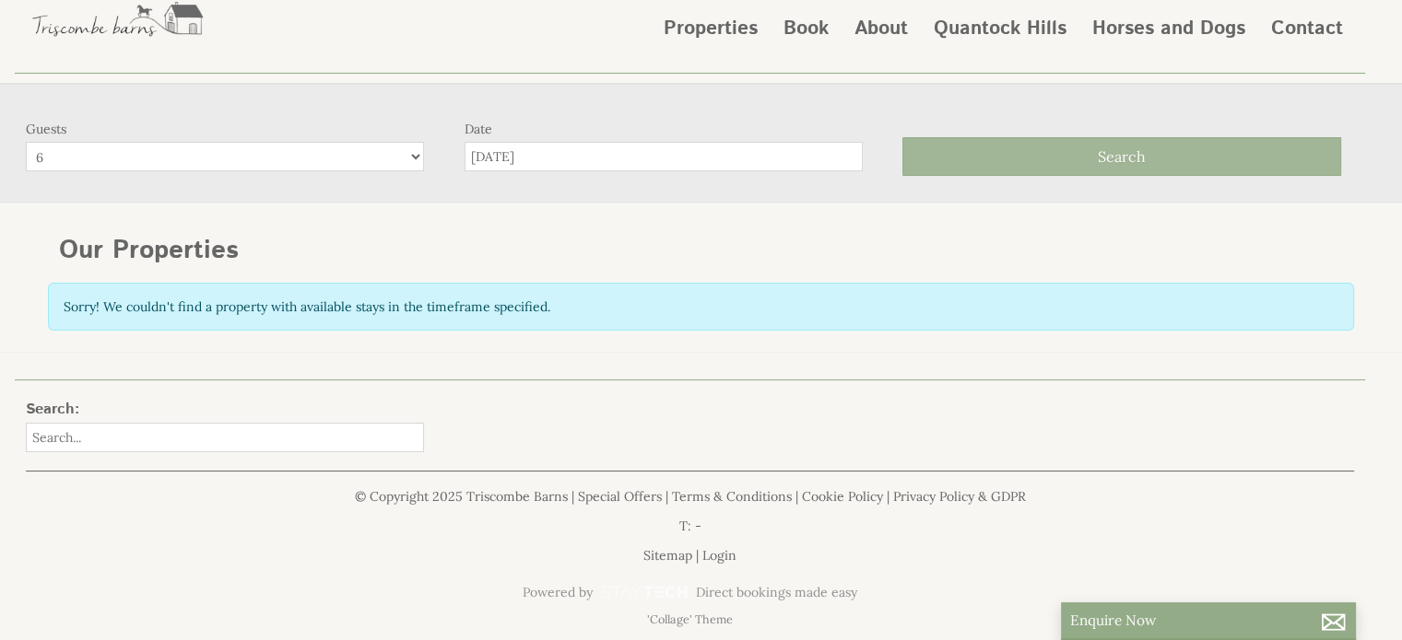
click at [1064, 159] on button "Search" at bounding box center [1121, 156] width 439 height 39
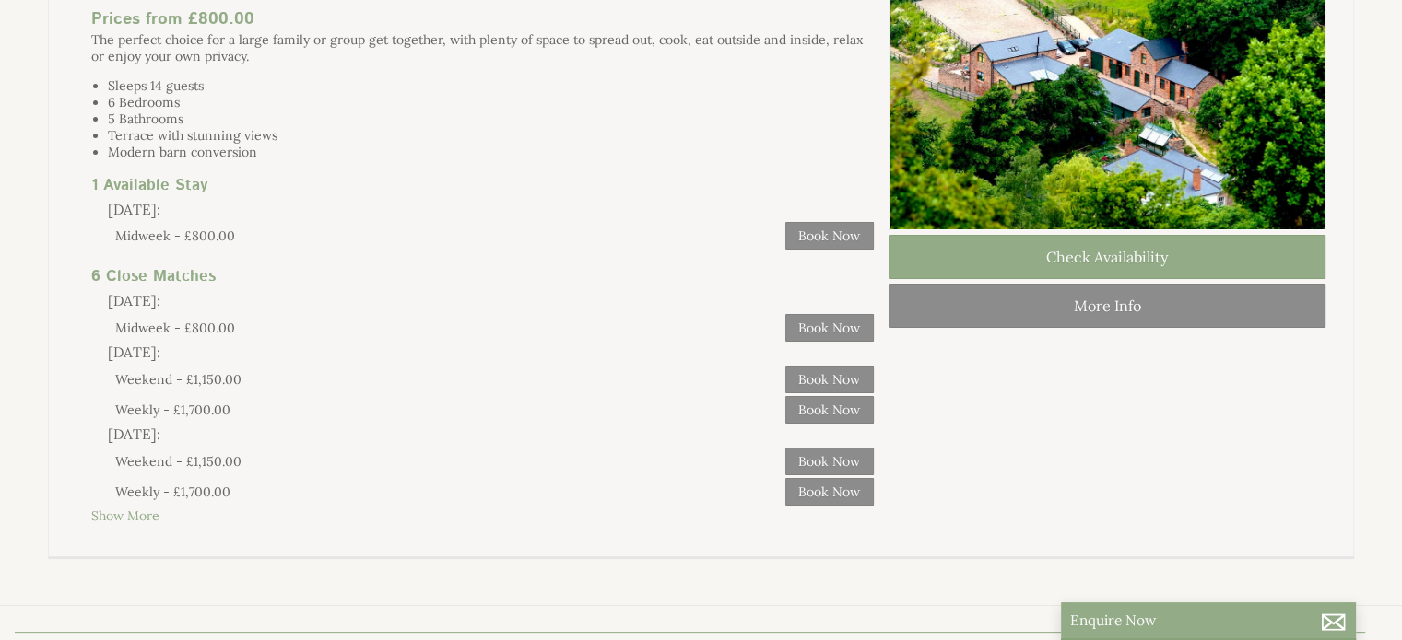
scroll to position [315, 0]
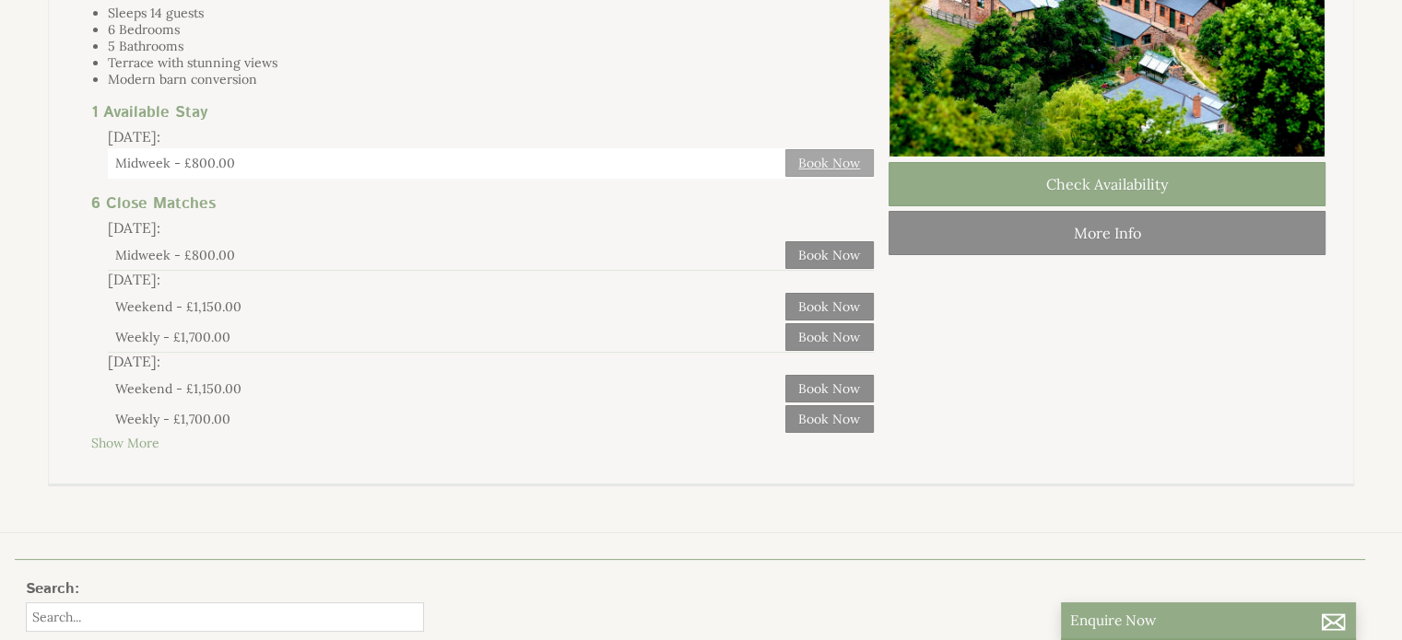
click at [843, 164] on link "Book Now" at bounding box center [829, 163] width 88 height 28
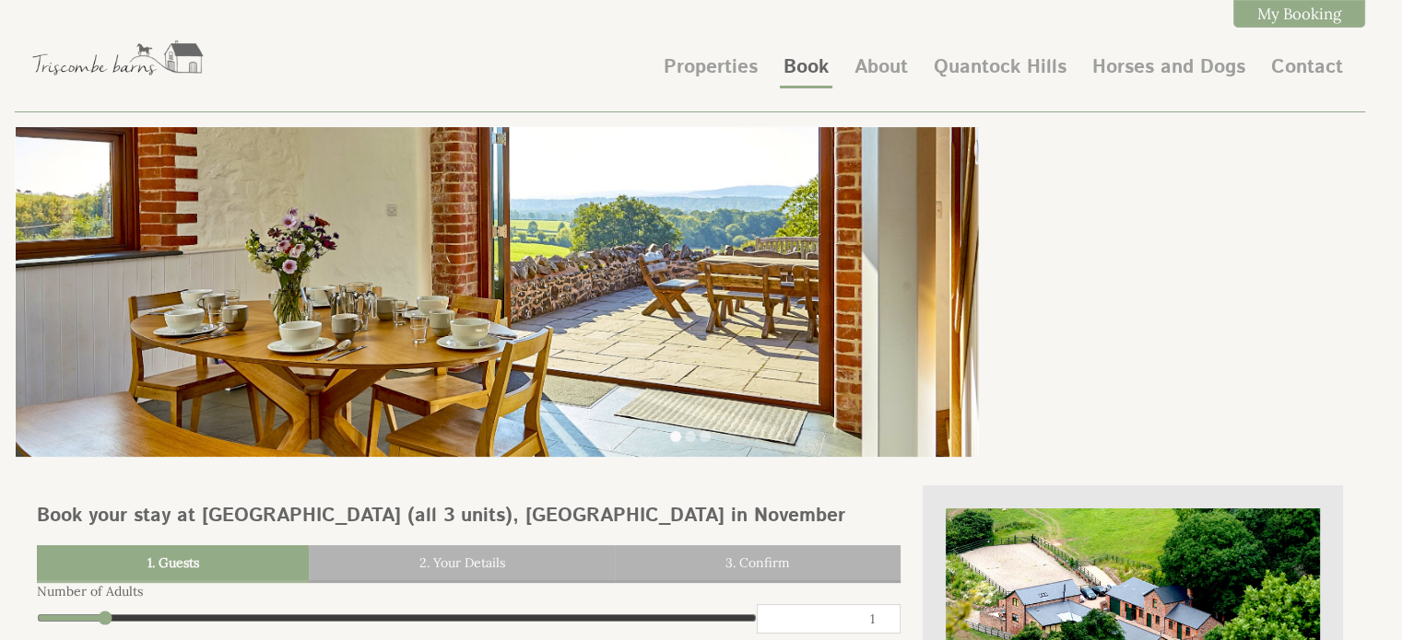
click at [816, 68] on link "Book" at bounding box center [805, 67] width 45 height 28
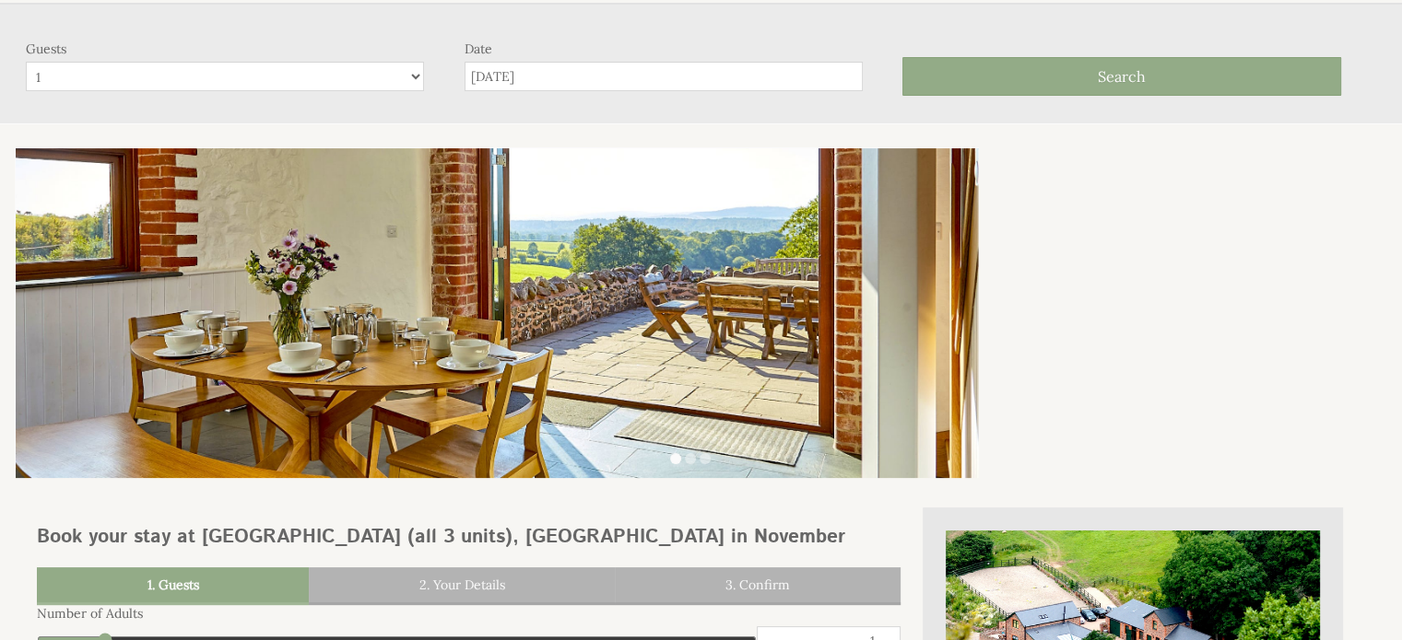
scroll to position [121, 0]
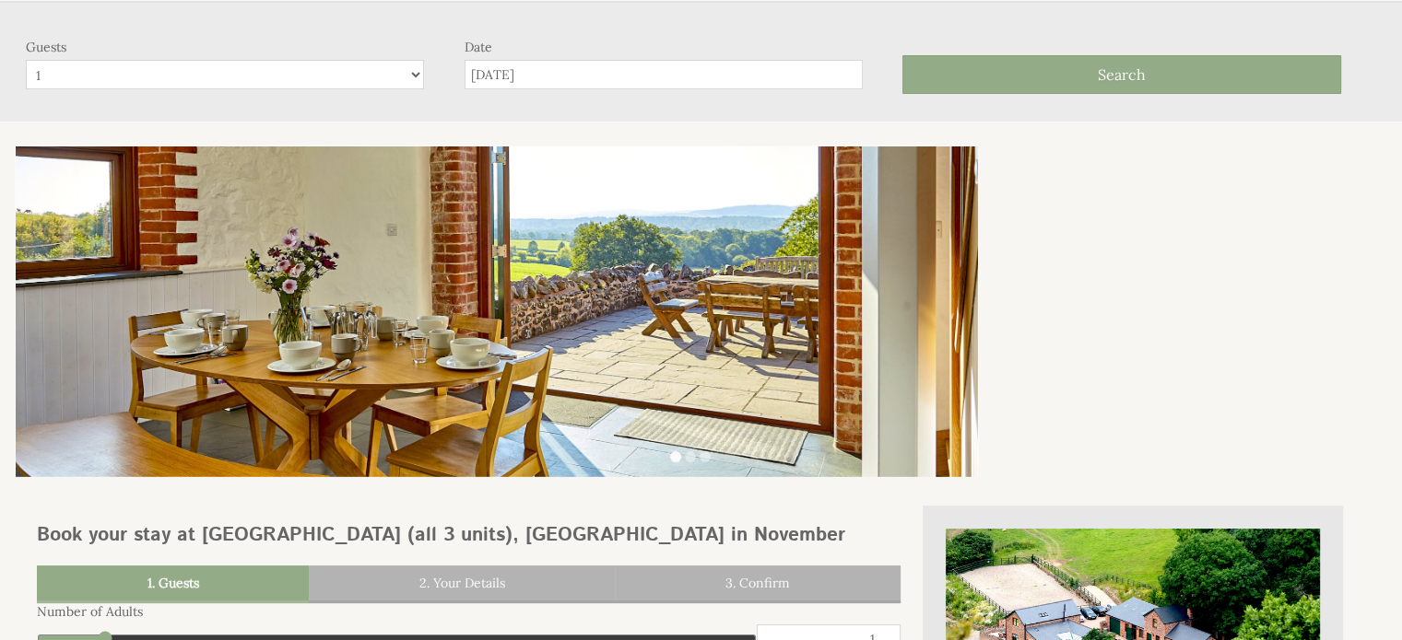
click at [663, 83] on input "[DATE]" at bounding box center [663, 74] width 398 height 29
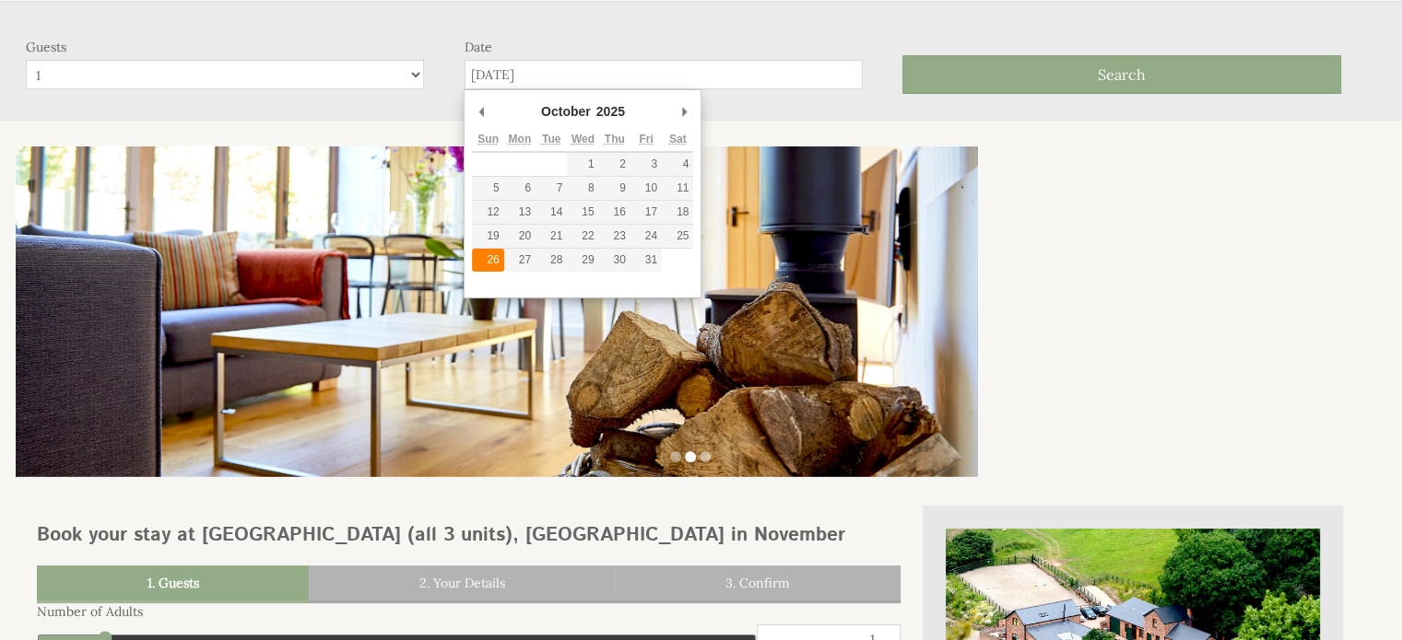
type input "[DATE]"
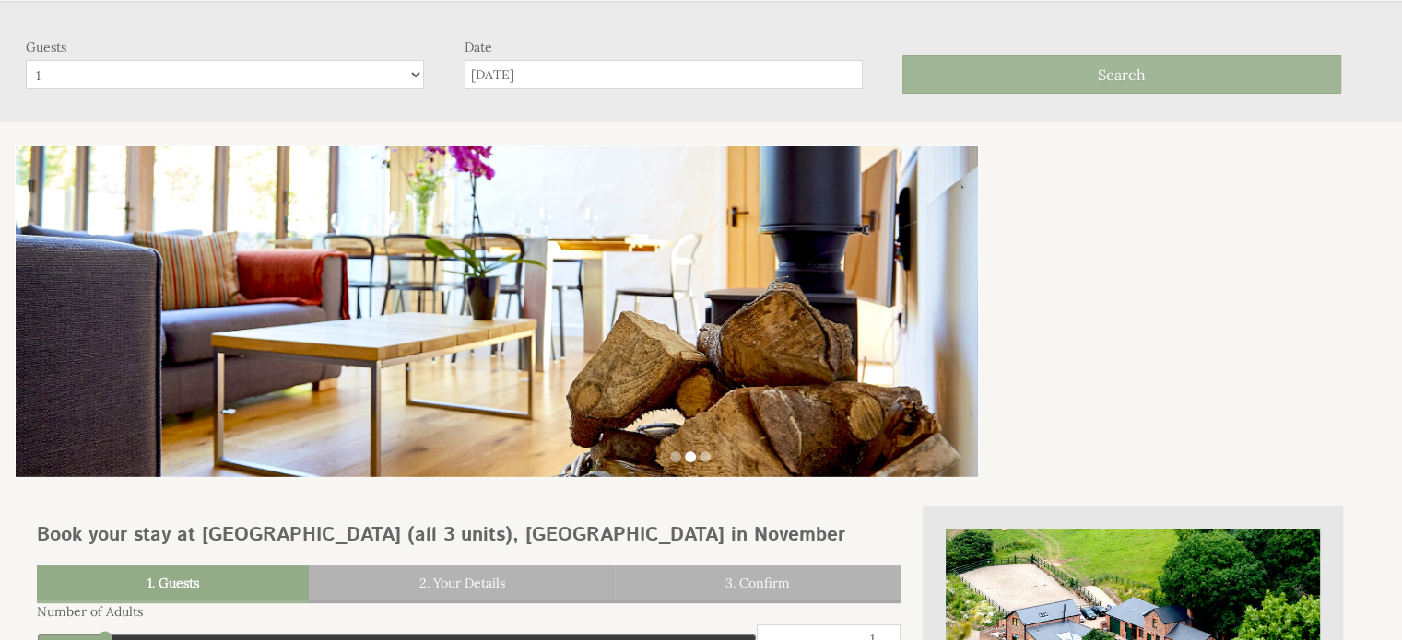
click at [946, 78] on button "Search" at bounding box center [1121, 74] width 439 height 39
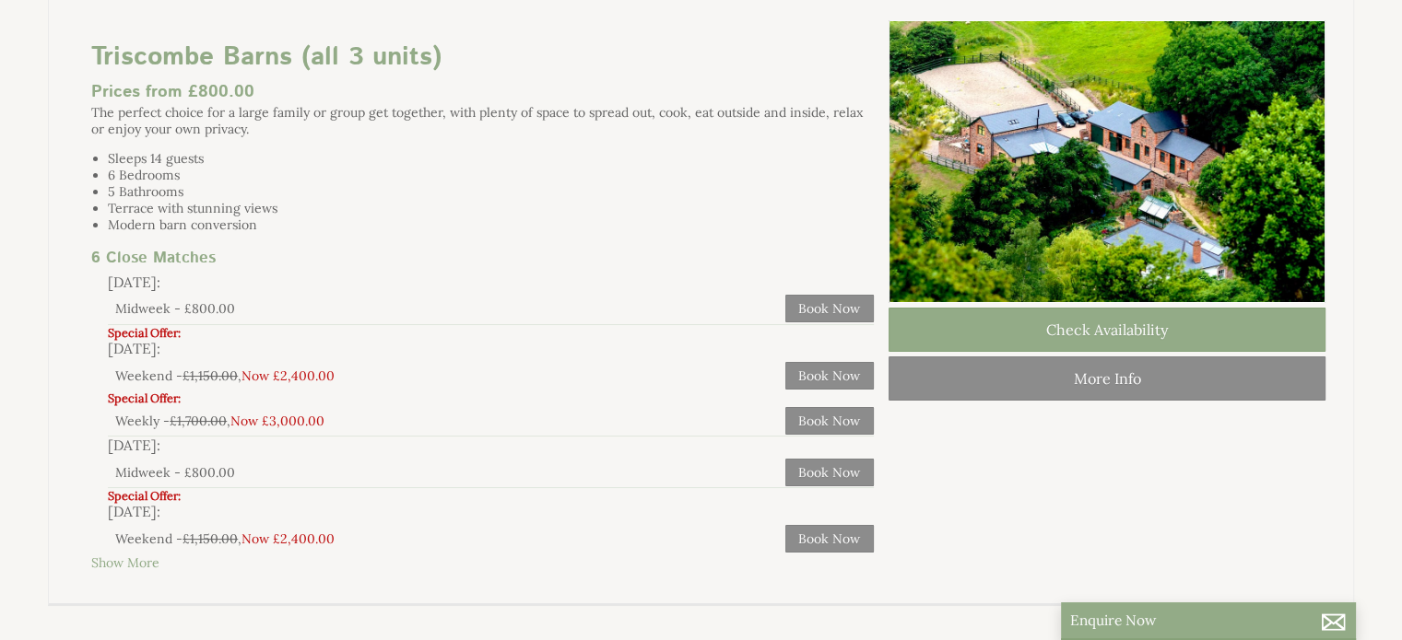
scroll to position [184, 0]
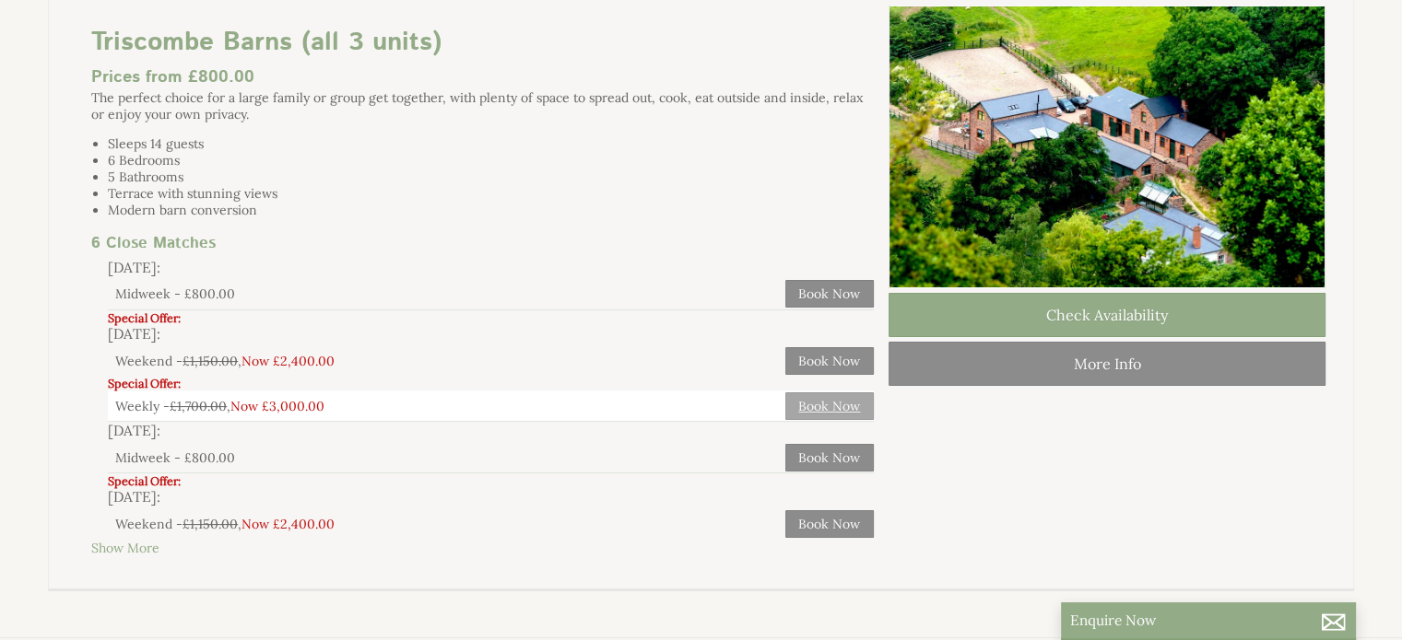
click at [849, 405] on link "Book Now" at bounding box center [829, 407] width 88 height 28
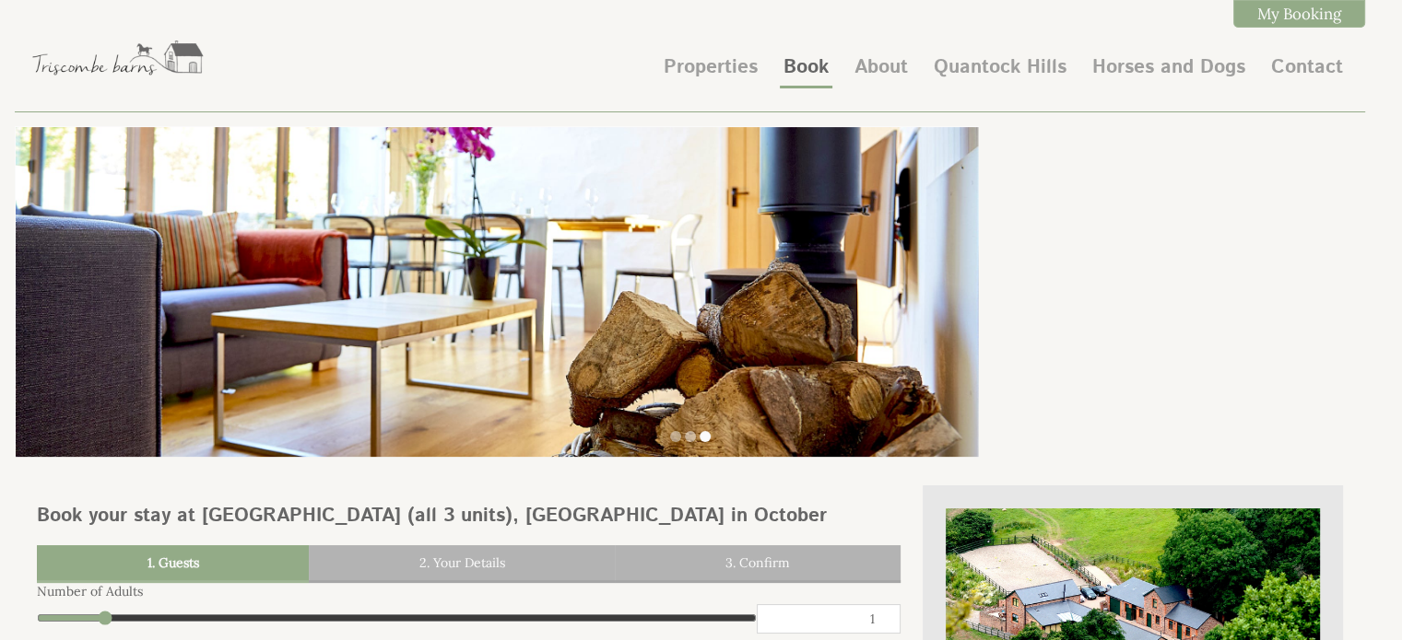
click at [796, 63] on link "Book" at bounding box center [805, 67] width 45 height 28
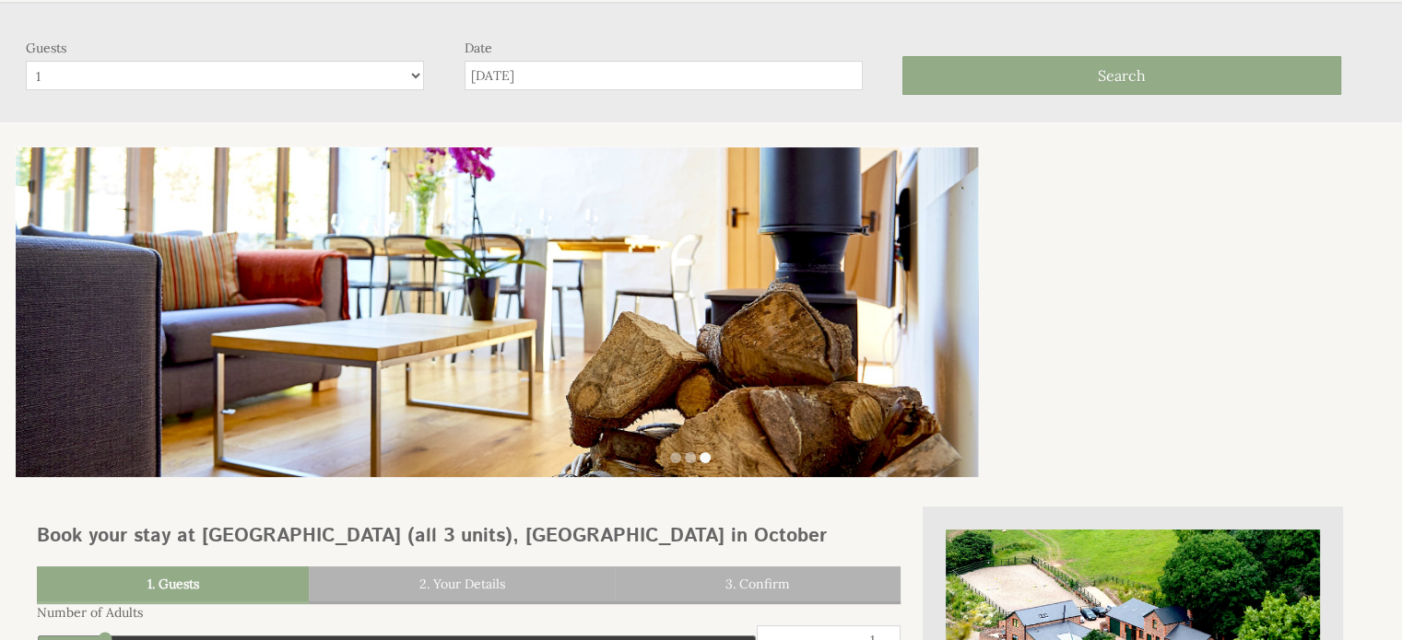
scroll to position [121, 0]
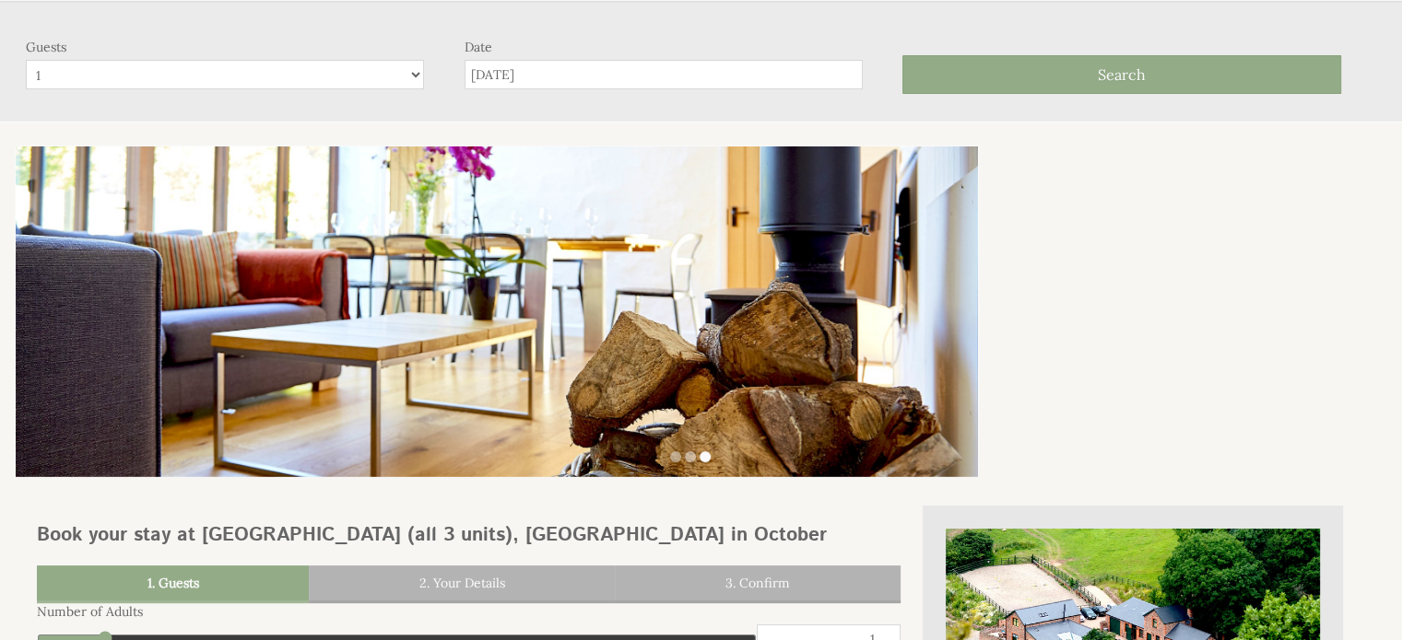
click at [726, 72] on input "[DATE]" at bounding box center [663, 74] width 398 height 29
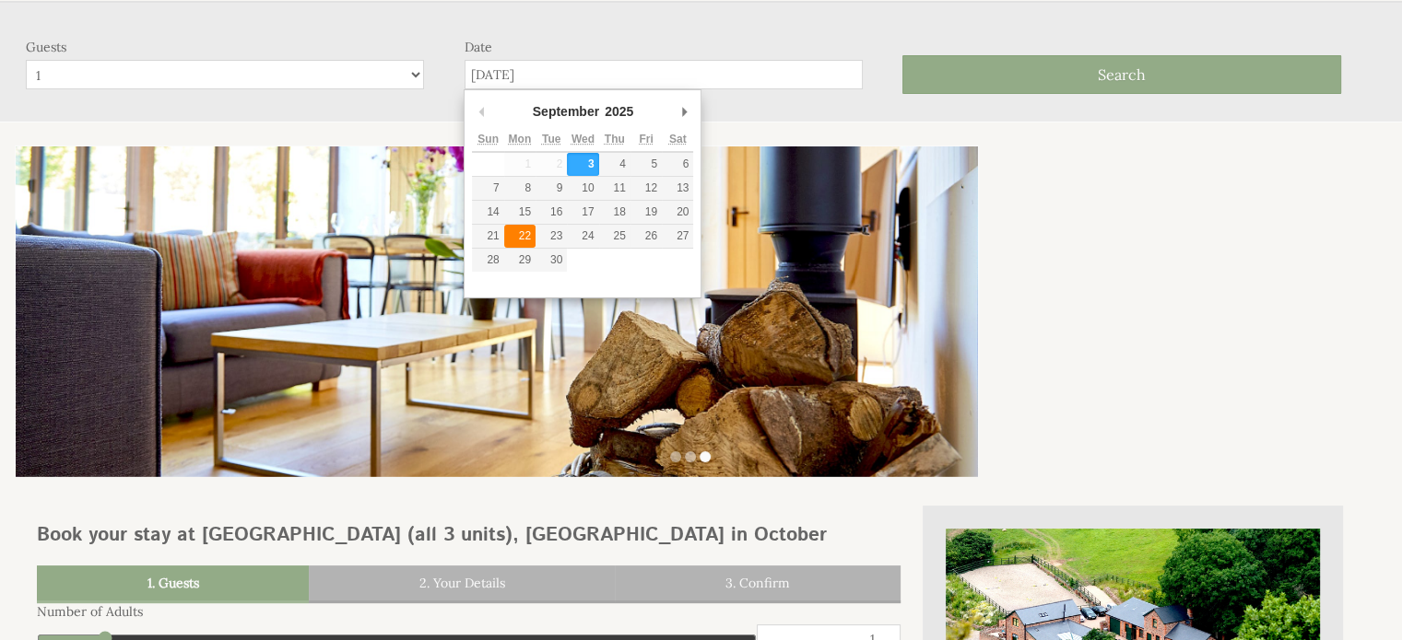
type input "[DATE]"
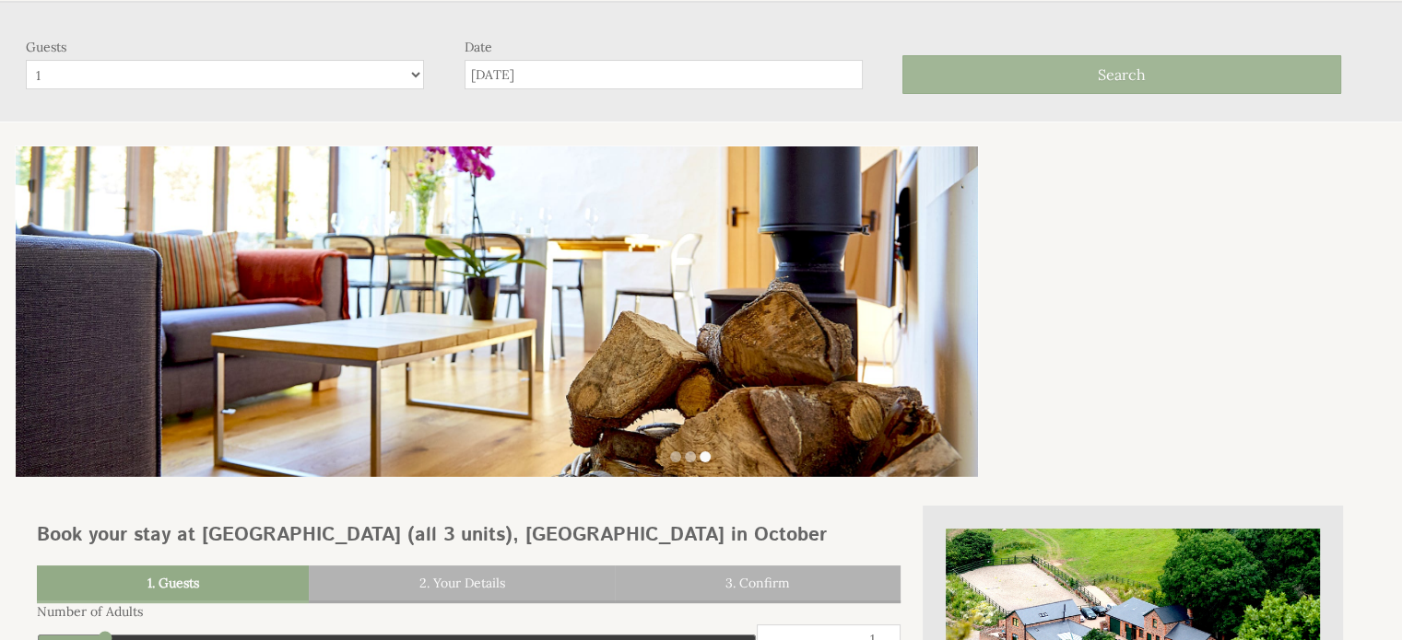
click at [954, 64] on button "Search" at bounding box center [1121, 74] width 439 height 39
